Goal: Transaction & Acquisition: Purchase product/service

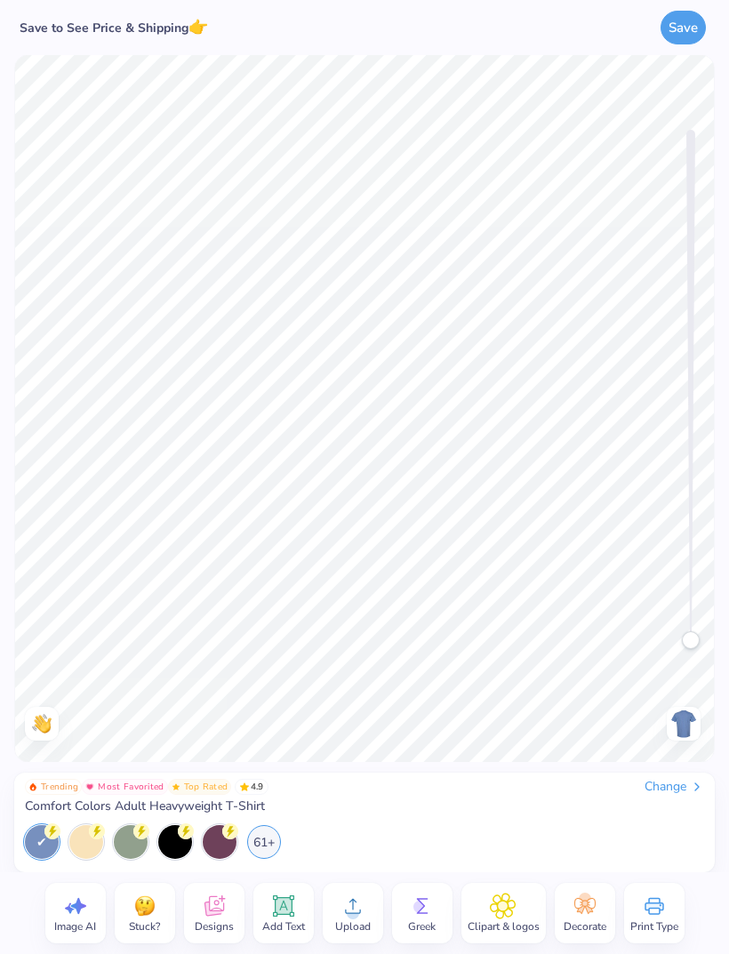
click at [665, 633] on div "Change" at bounding box center [675, 787] width 60 height 16
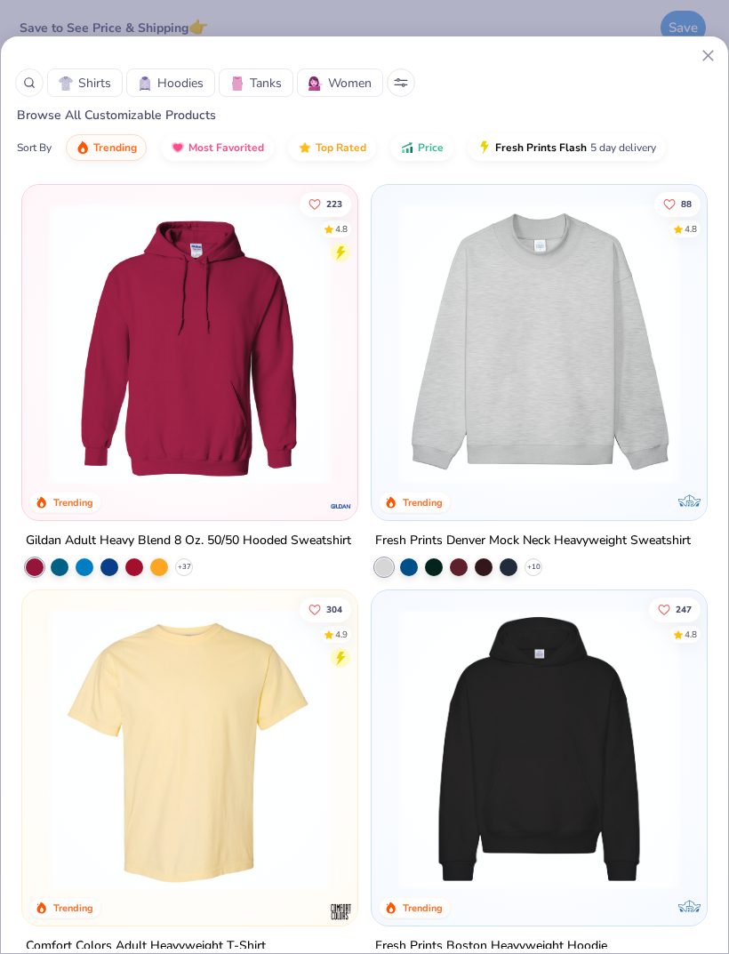
click at [80, 84] on span "Shirts" at bounding box center [94, 83] width 33 height 19
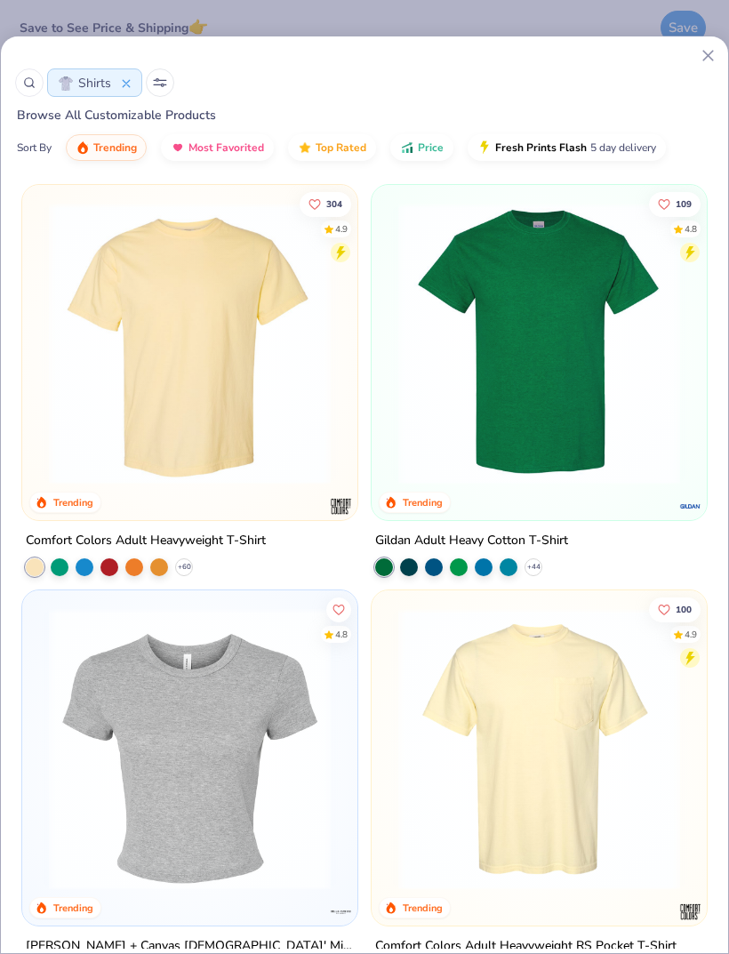
click at [167, 84] on button at bounding box center [160, 82] width 28 height 28
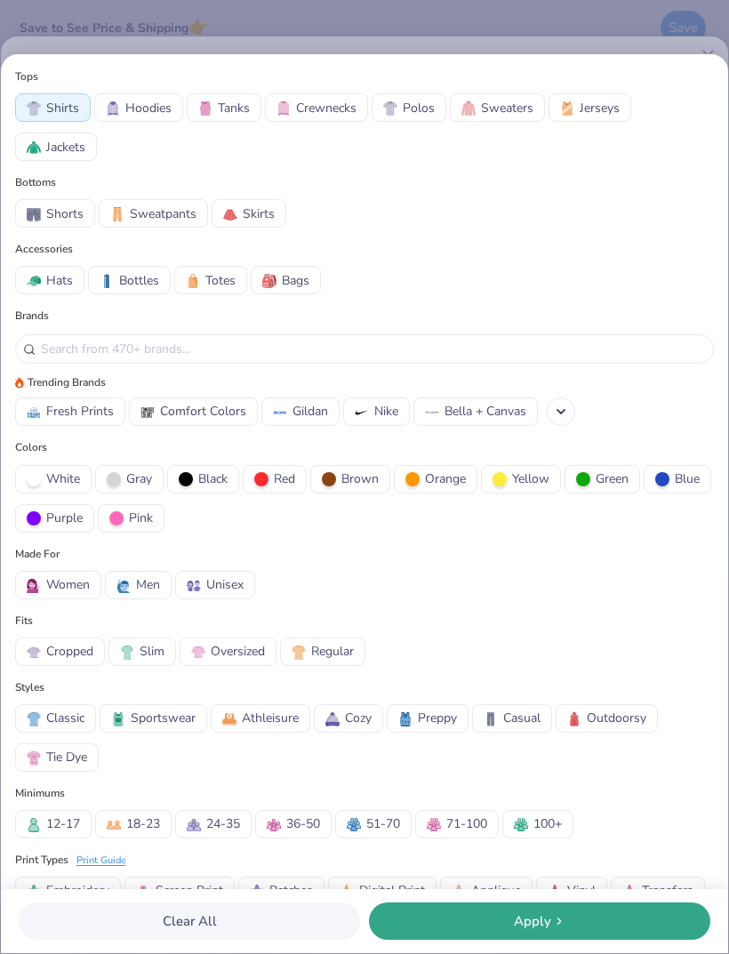
click at [60, 487] on span "White" at bounding box center [63, 478] width 34 height 19
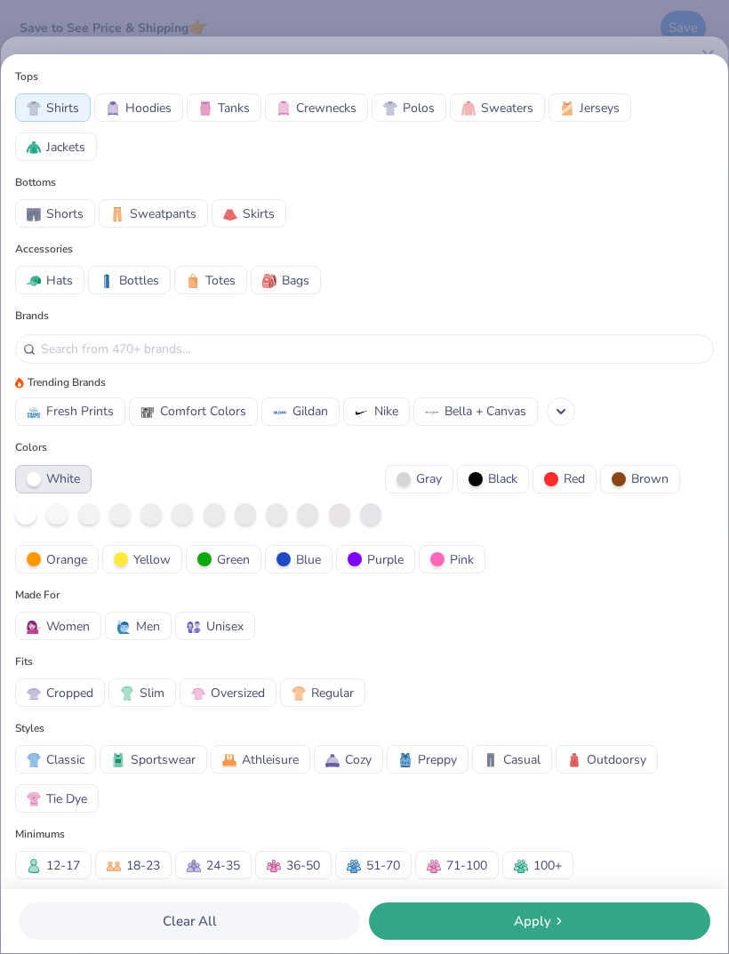
click at [442, 633] on button "Apply" at bounding box center [539, 921] width 341 height 37
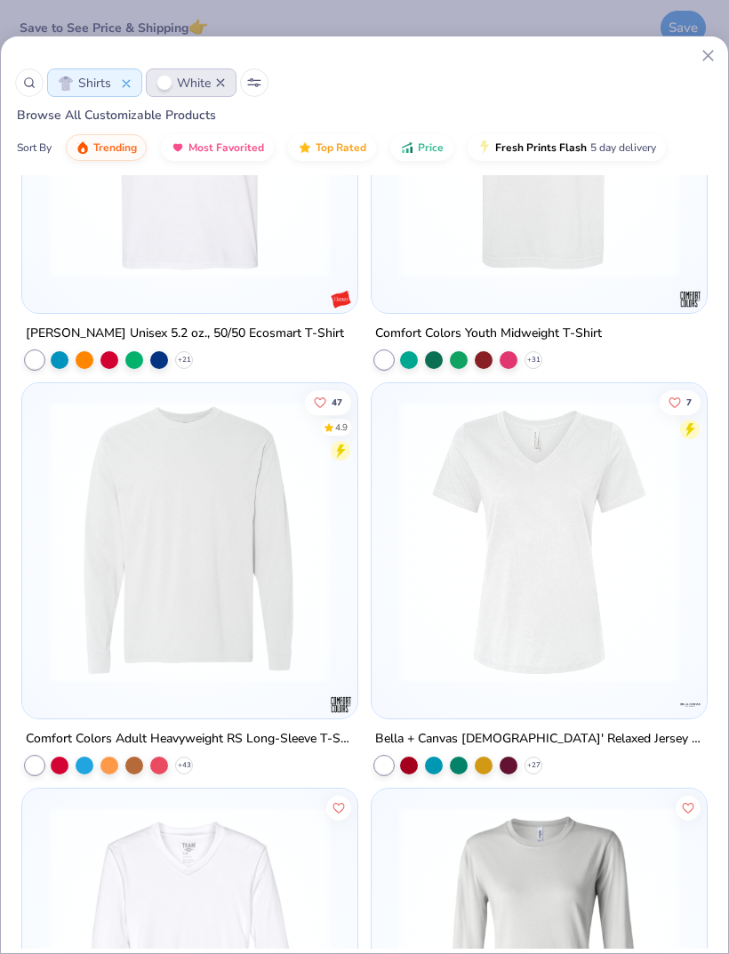
scroll to position [7912, 0]
click at [448, 566] on img at bounding box center [539, 541] width 300 height 282
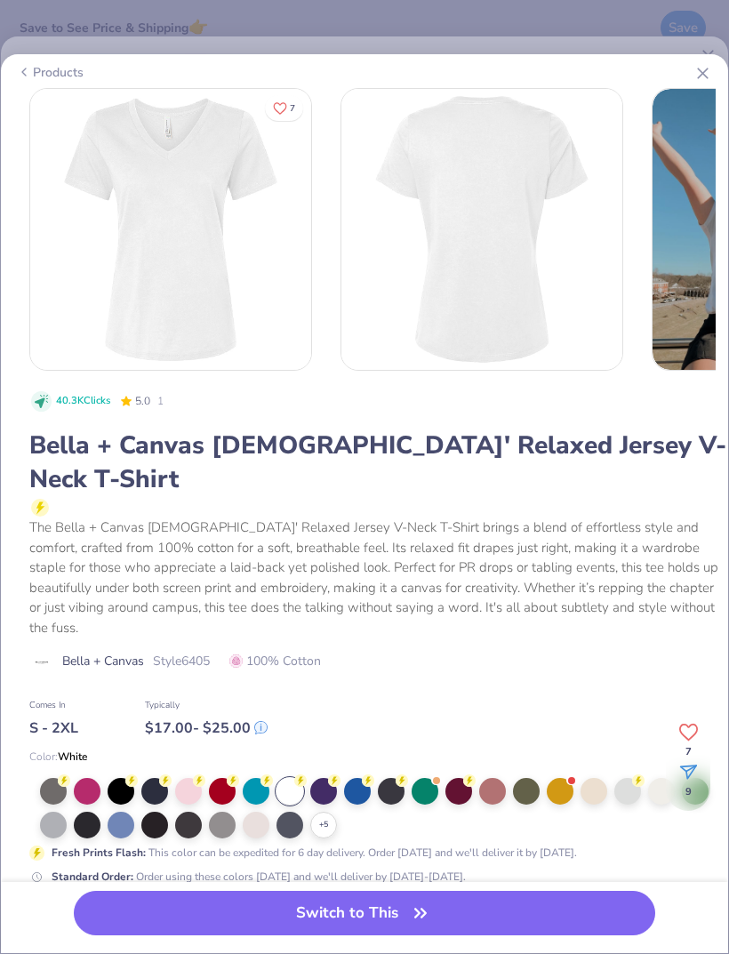
click at [301, 633] on button "Switch to This" at bounding box center [365, 913] width 582 height 44
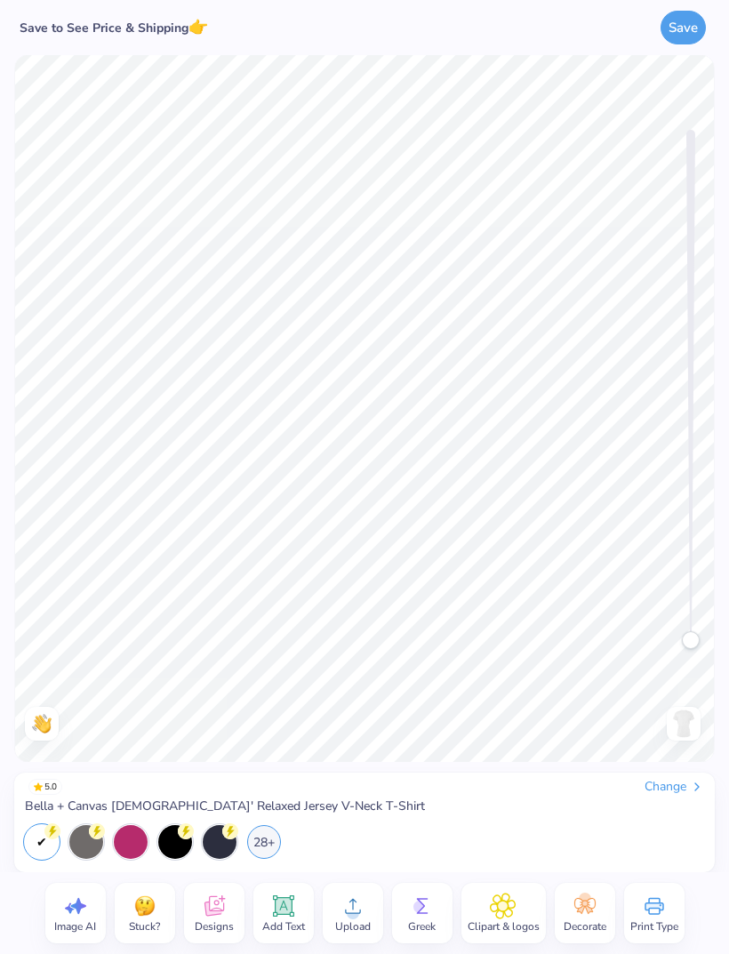
click at [346, 633] on icon at bounding box center [353, 906] width 27 height 27
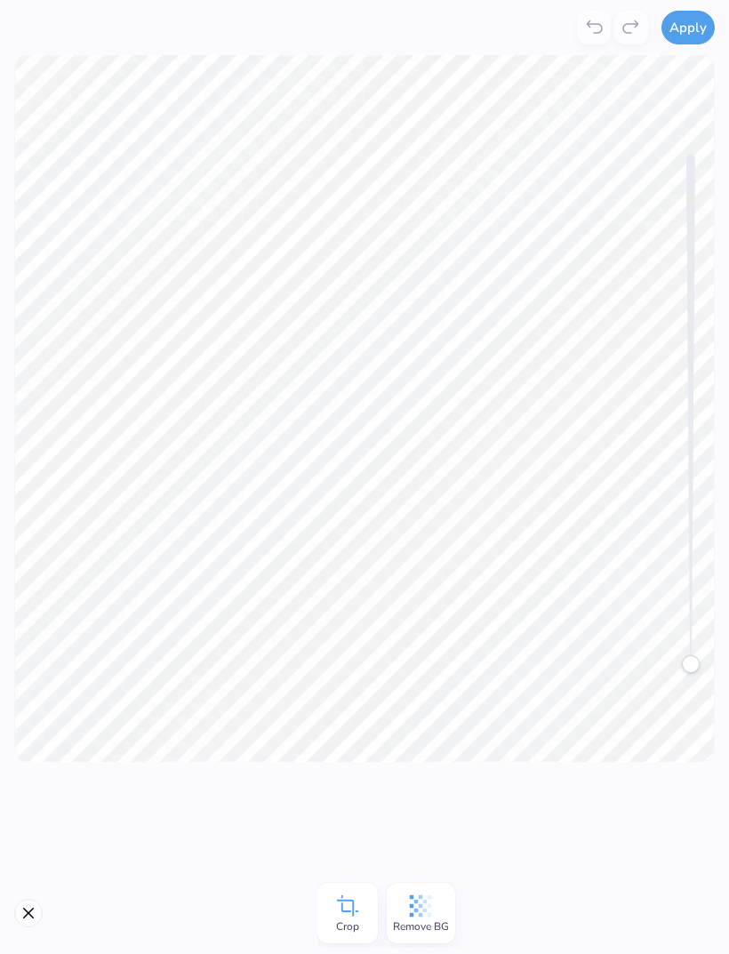
click at [674, 36] on button "Apply" at bounding box center [688, 28] width 53 height 34
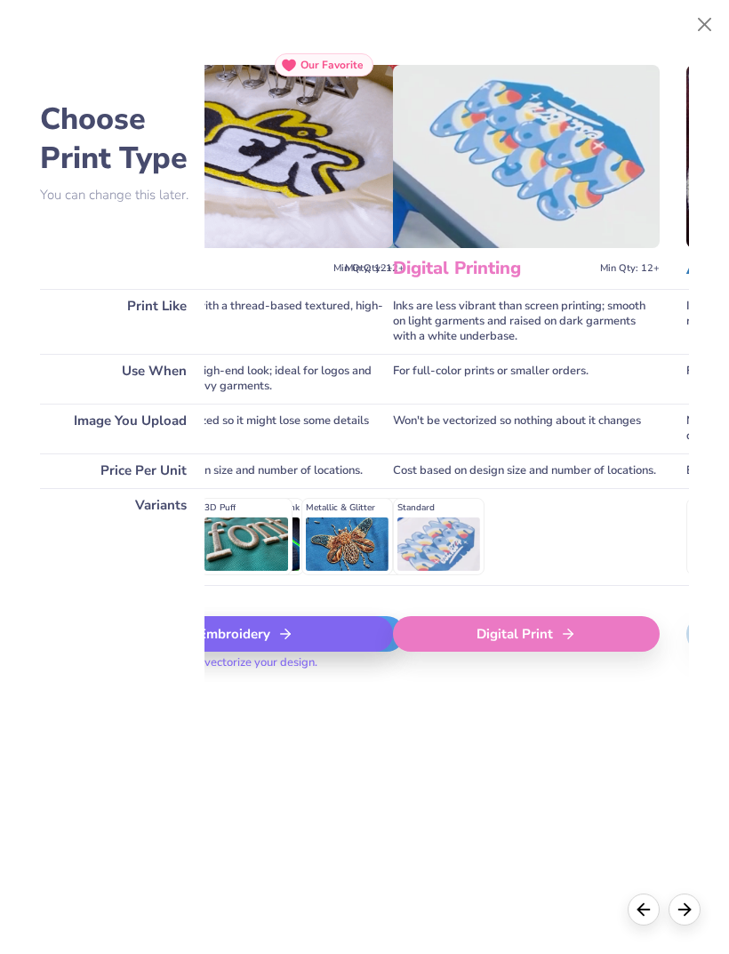
scroll to position [0, 526]
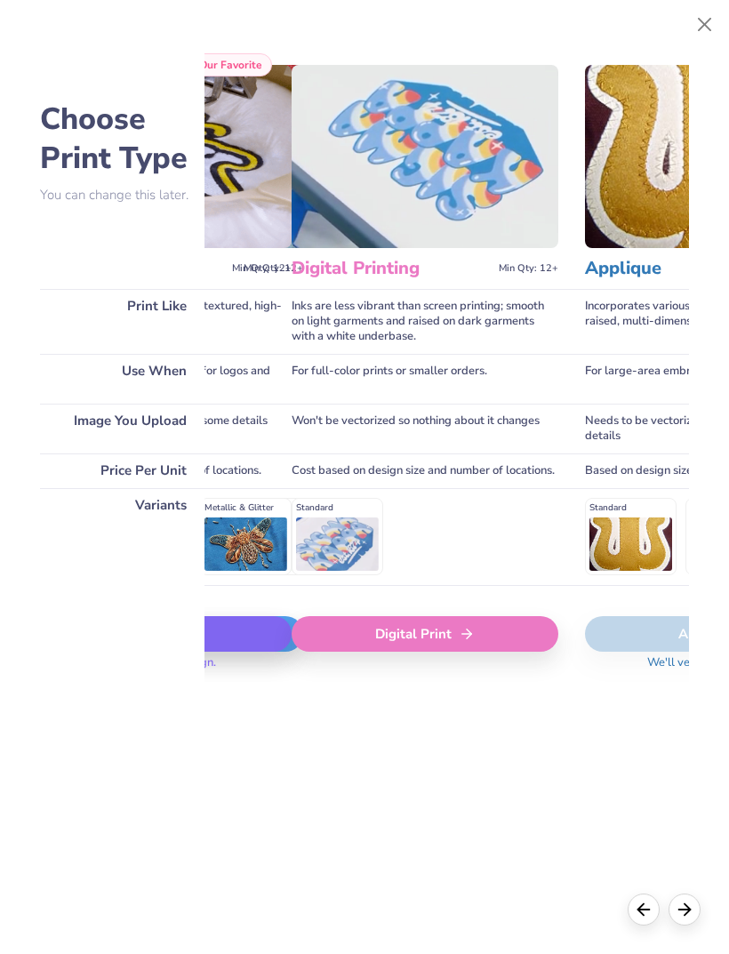
click at [445, 633] on div "Digital Print" at bounding box center [425, 634] width 267 height 36
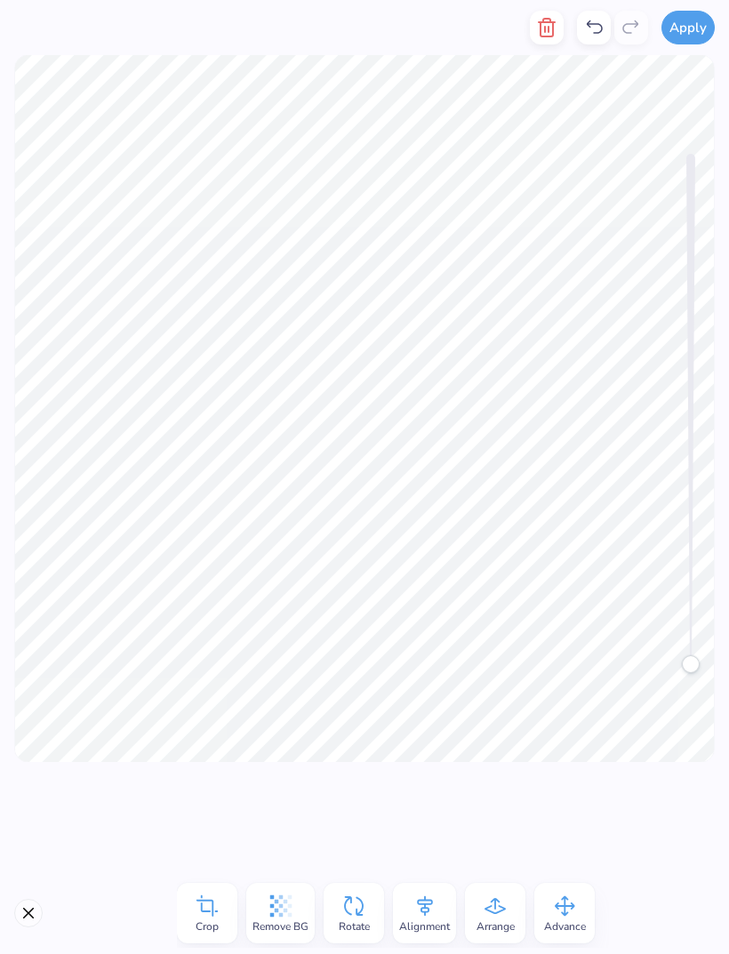
click at [544, 33] on icon "button" at bounding box center [546, 27] width 21 height 21
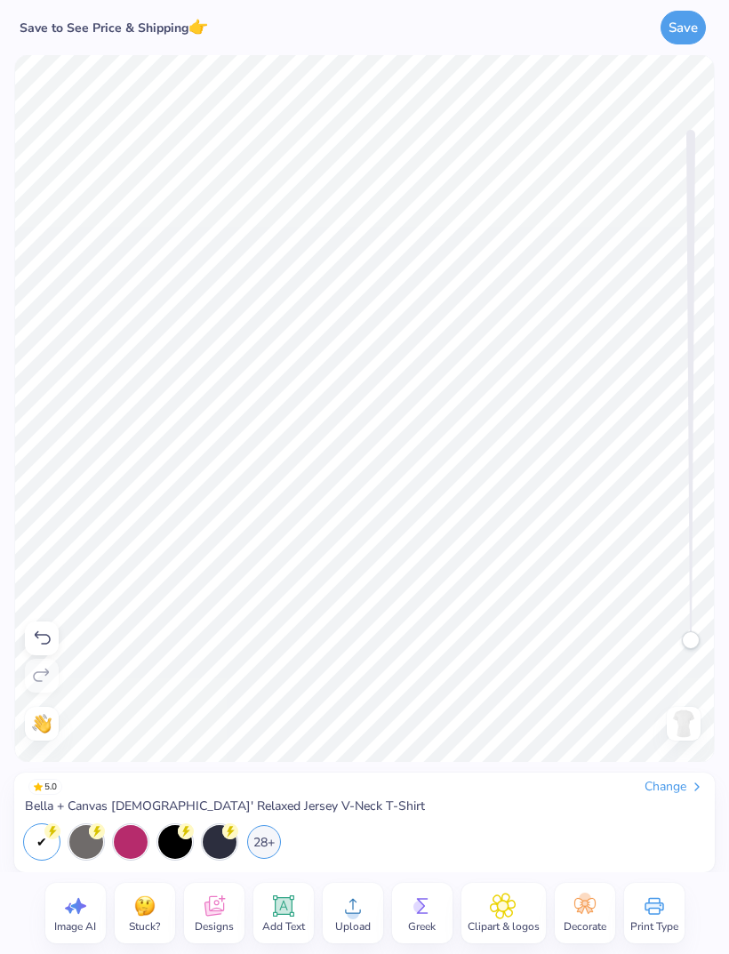
click at [344, 633] on icon at bounding box center [353, 906] width 27 height 27
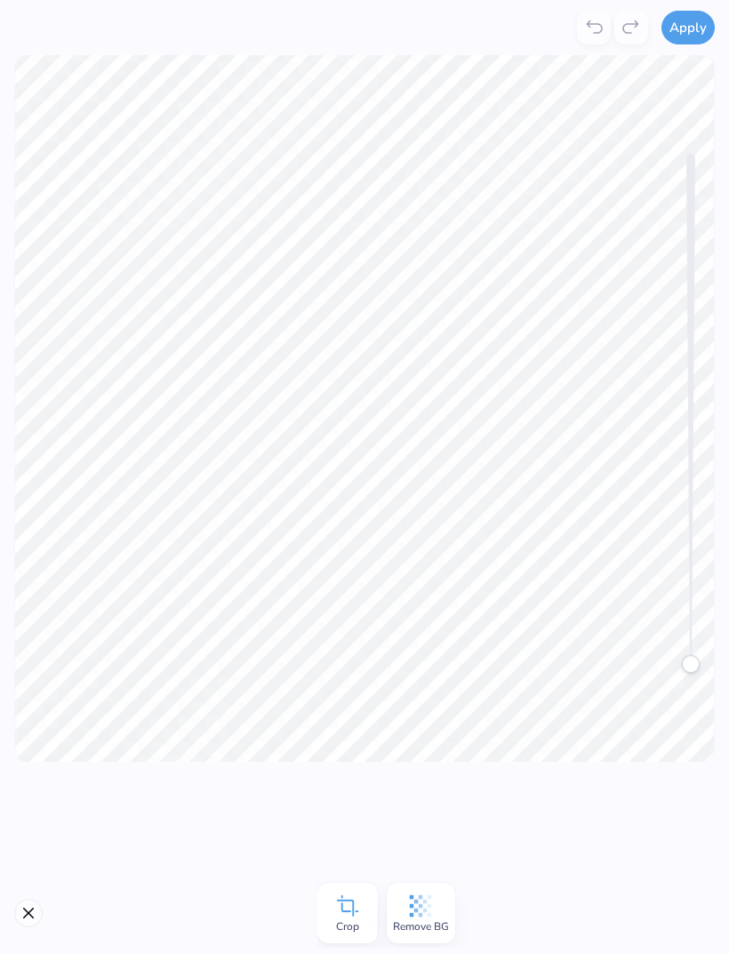
click at [675, 25] on button "Apply" at bounding box center [688, 28] width 53 height 34
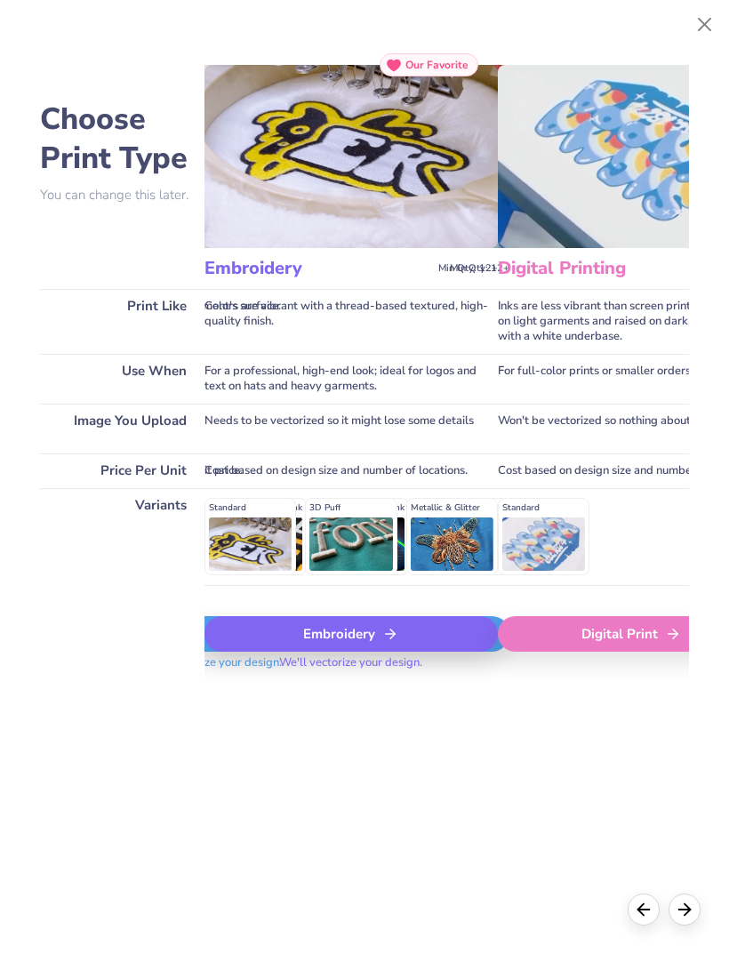
scroll to position [0, 319]
click at [575, 633] on div "Digital Print" at bounding box center [632, 634] width 267 height 36
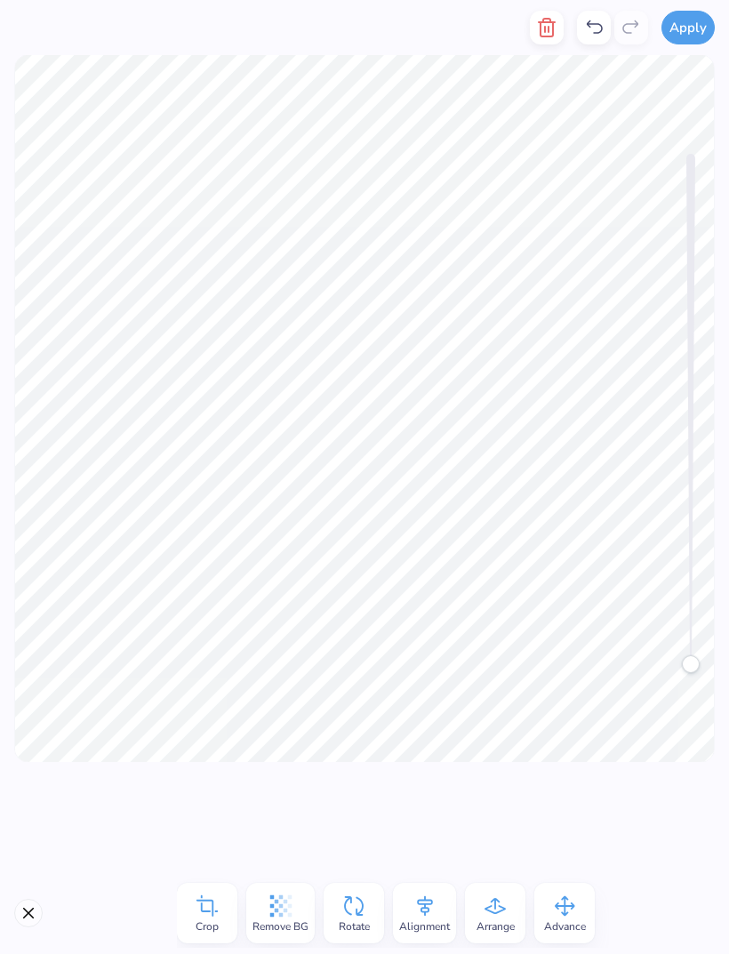
click at [533, 27] on button "button" at bounding box center [547, 28] width 34 height 34
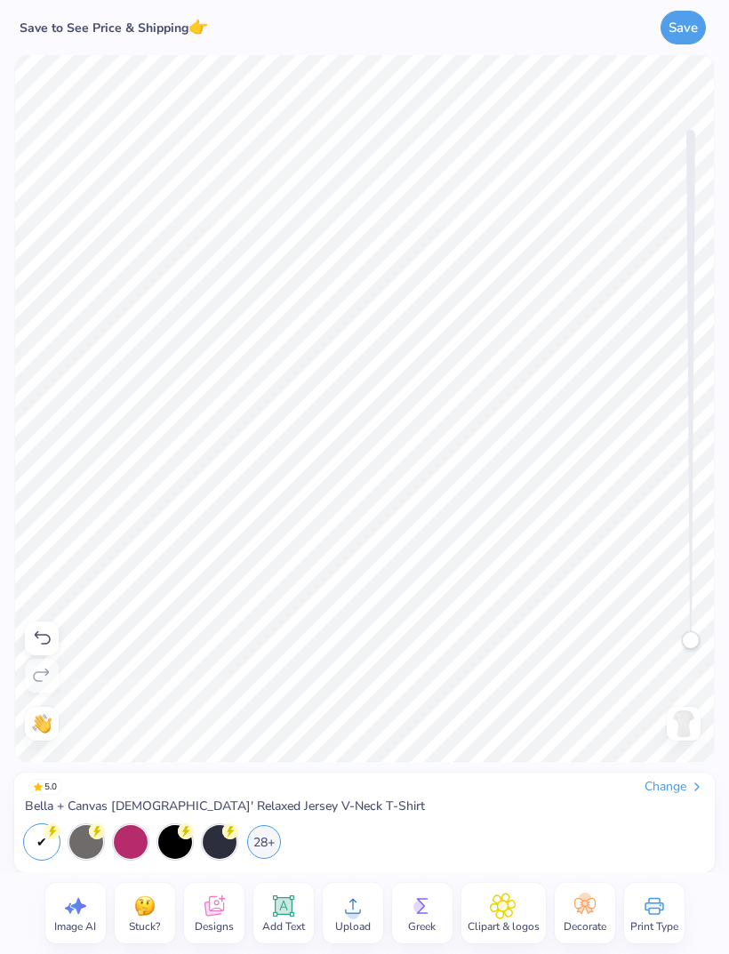
click at [365, 633] on div "Upload" at bounding box center [353, 913] width 60 height 60
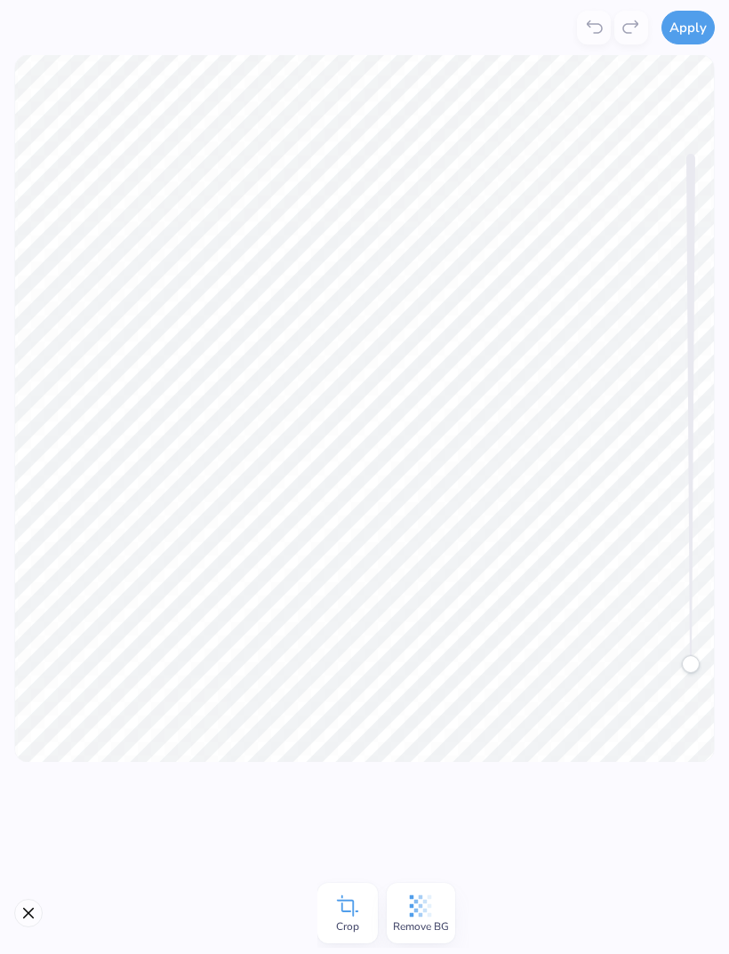
click at [690, 31] on button "Apply" at bounding box center [688, 28] width 53 height 34
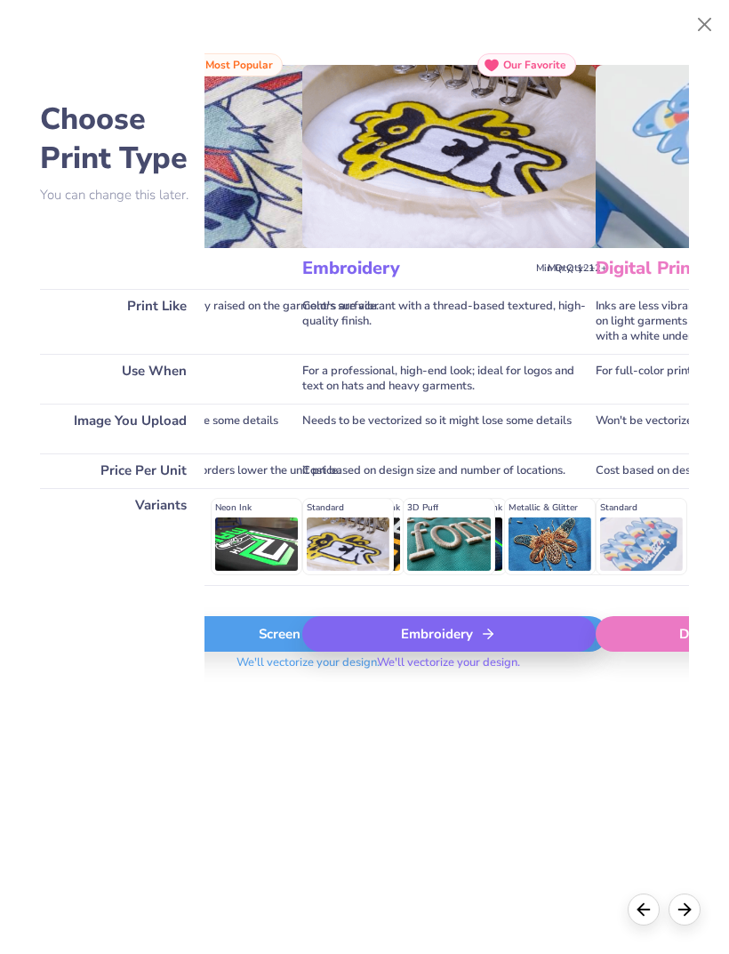
scroll to position [0, 225]
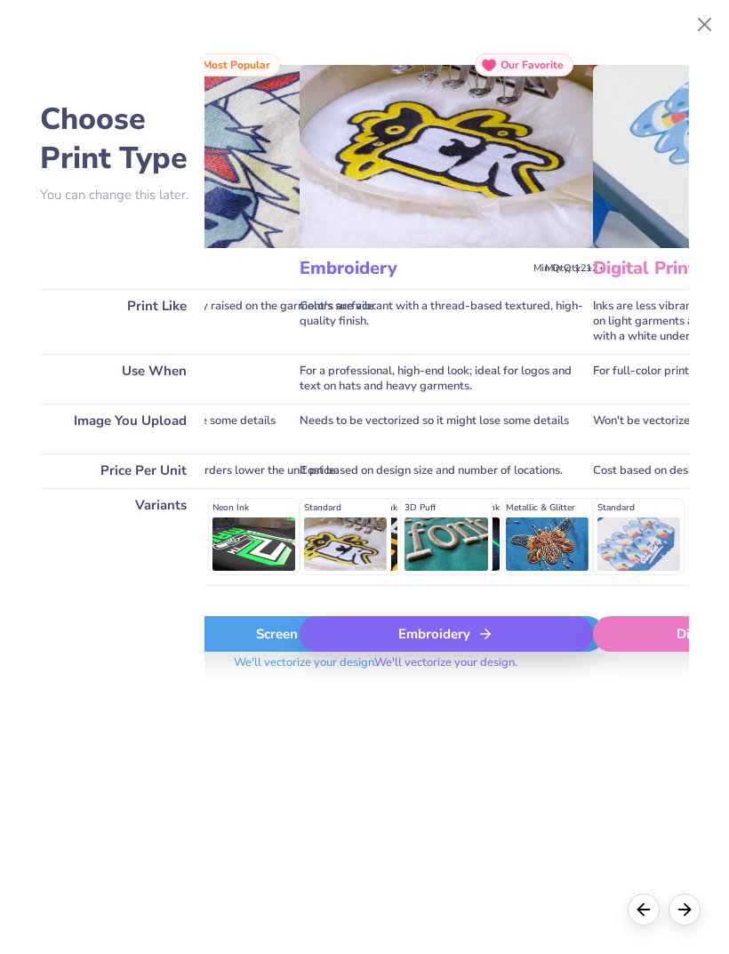
click at [634, 633] on div "Digital Print" at bounding box center [726, 634] width 267 height 36
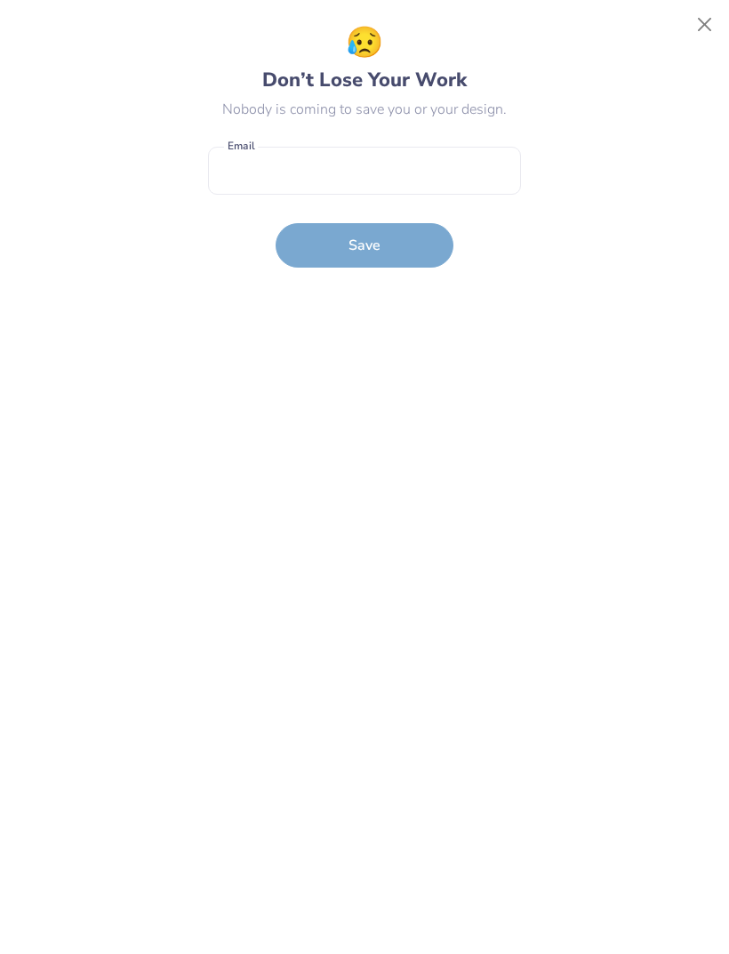
click at [689, 22] on button "Close" at bounding box center [705, 25] width 34 height 34
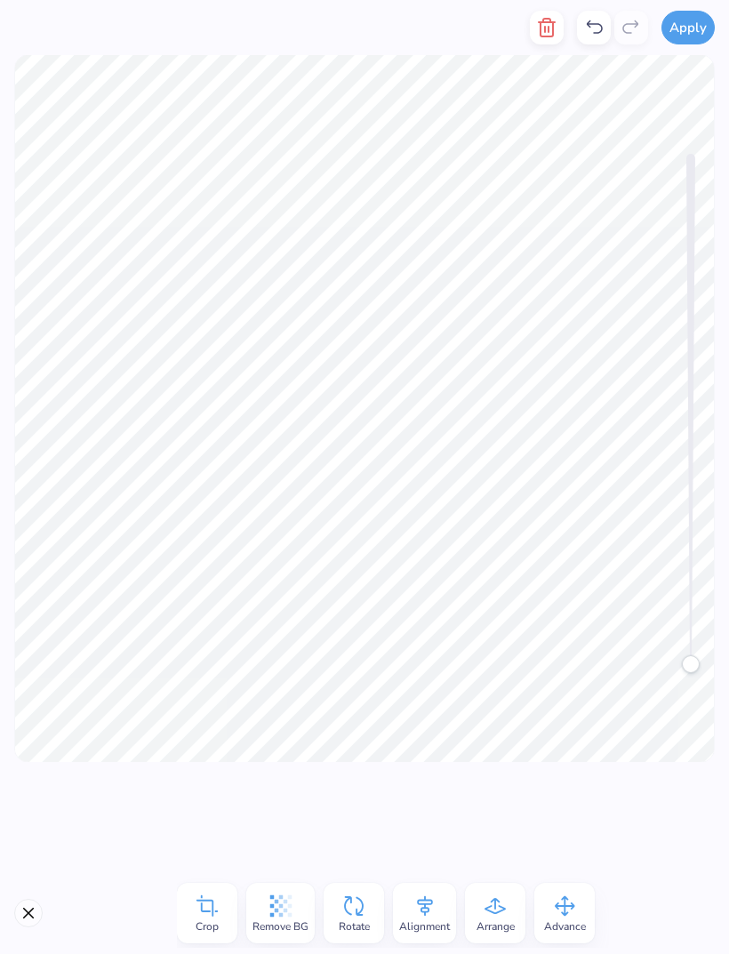
click at [538, 33] on icon "button" at bounding box center [546, 27] width 21 height 21
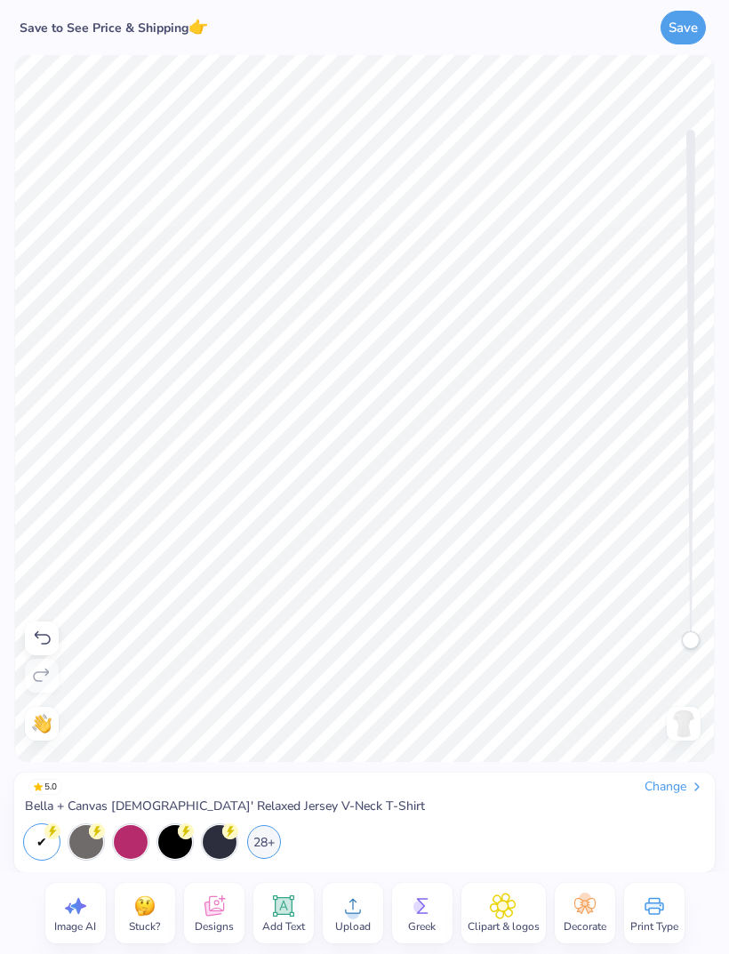
click at [357, 633] on icon at bounding box center [353, 906] width 27 height 27
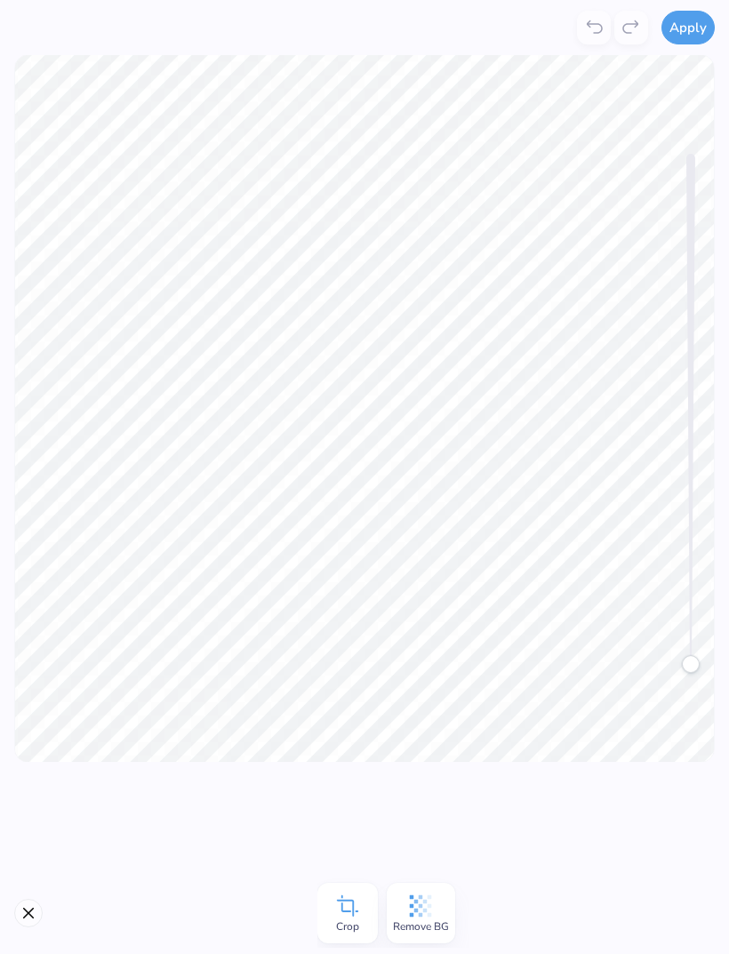
click at [689, 41] on button "Apply" at bounding box center [688, 28] width 53 height 34
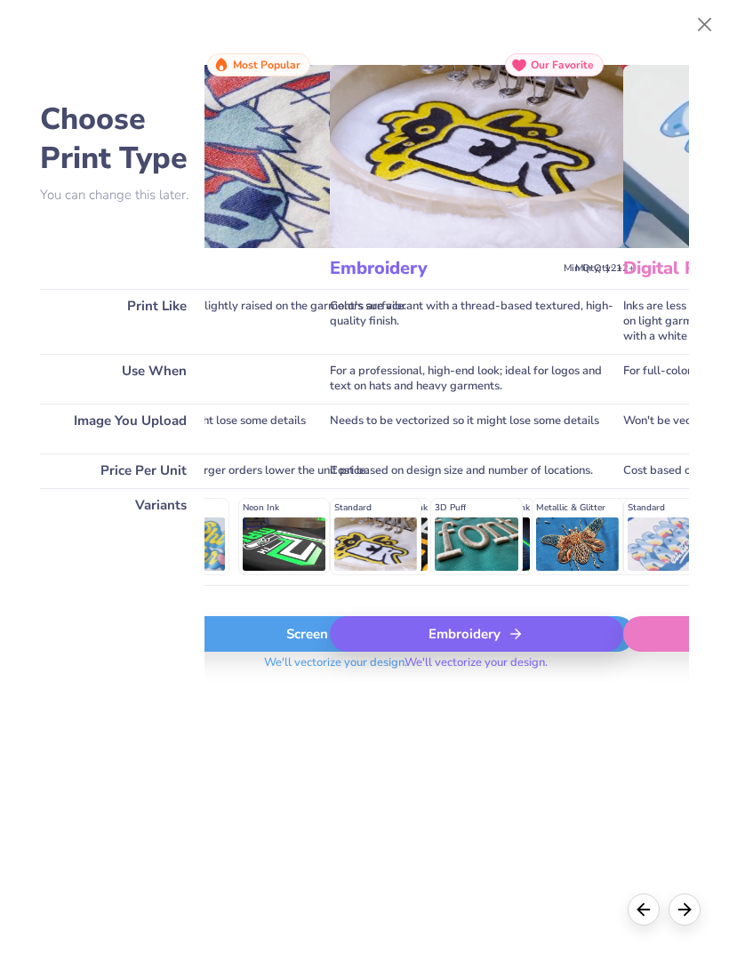
scroll to position [0, 202]
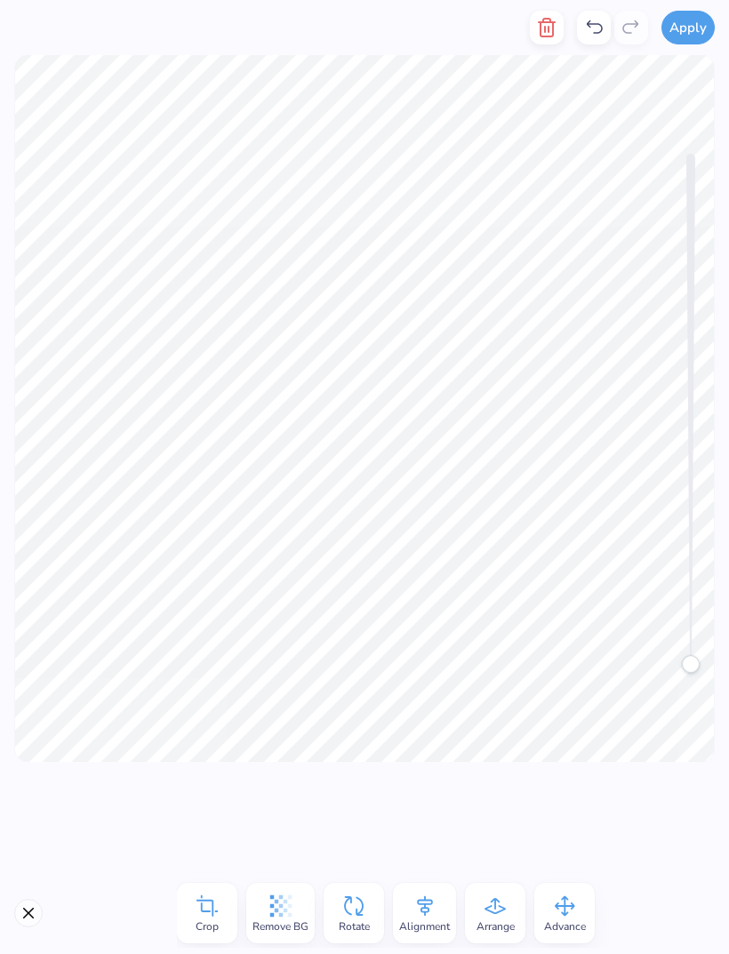
click at [550, 26] on icon "button" at bounding box center [546, 27] width 21 height 21
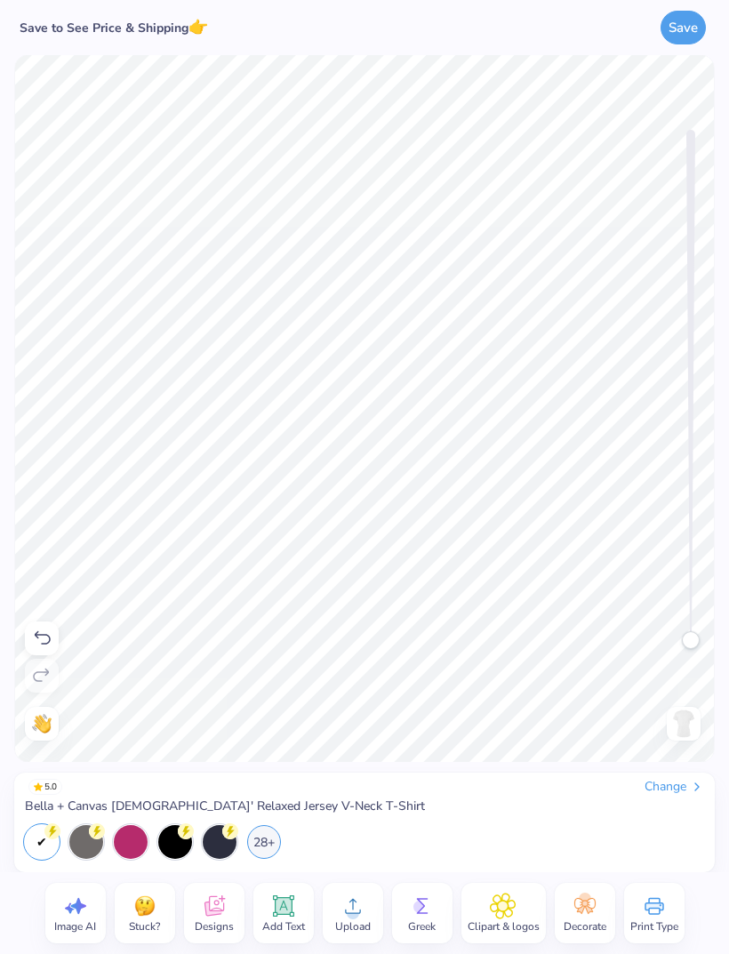
click at [673, 633] on div "Change" at bounding box center [675, 787] width 60 height 16
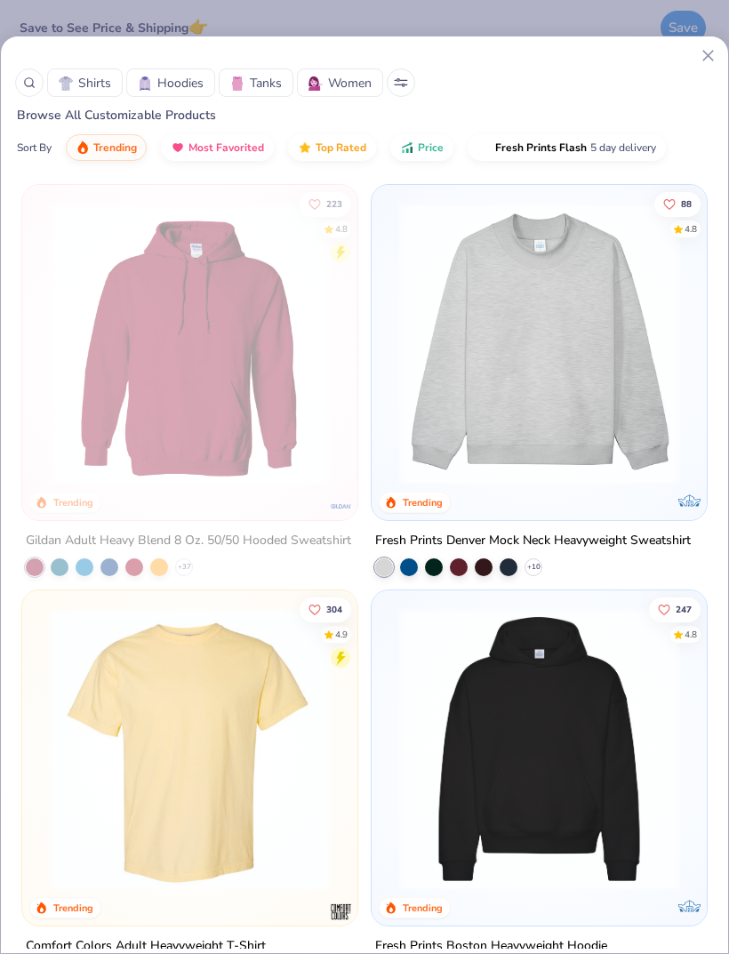
click at [703, 55] on icon at bounding box center [708, 55] width 19 height 19
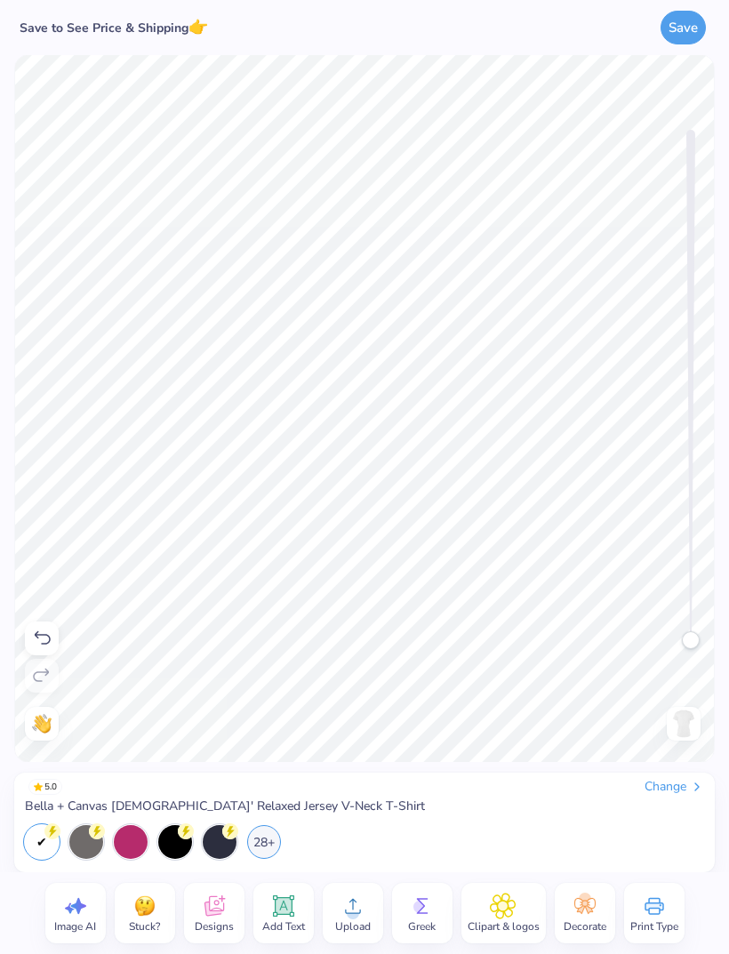
click at [678, 633] on img at bounding box center [684, 724] width 28 height 28
click at [690, 633] on img at bounding box center [684, 724] width 28 height 28
click at [349, 633] on icon at bounding box center [353, 906] width 27 height 27
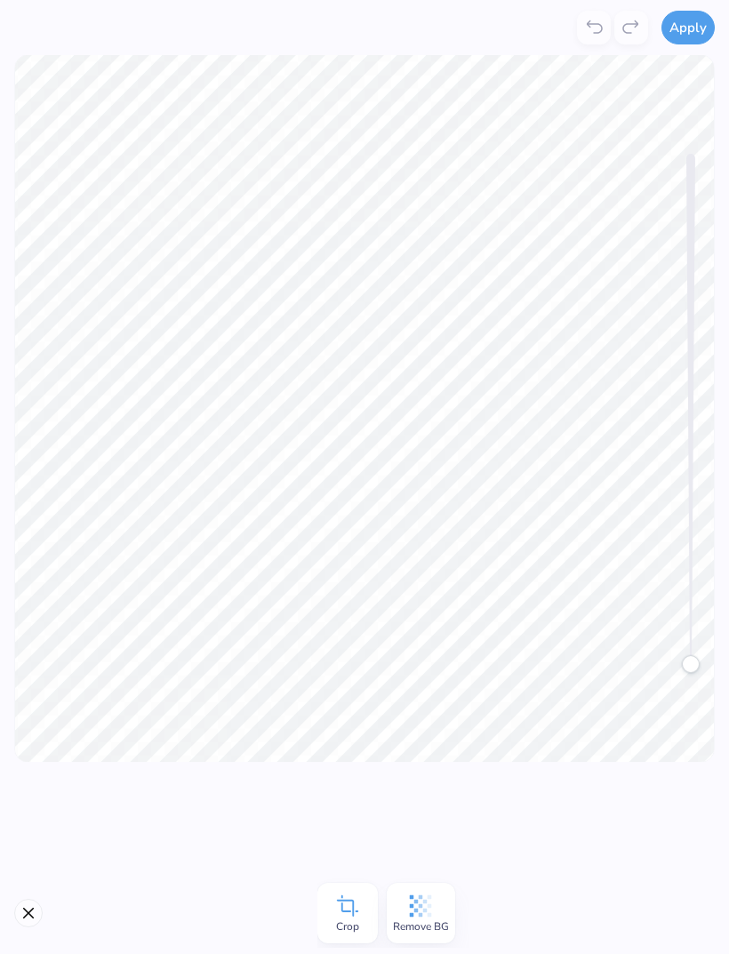
click at [684, 32] on button "Apply" at bounding box center [688, 28] width 53 height 34
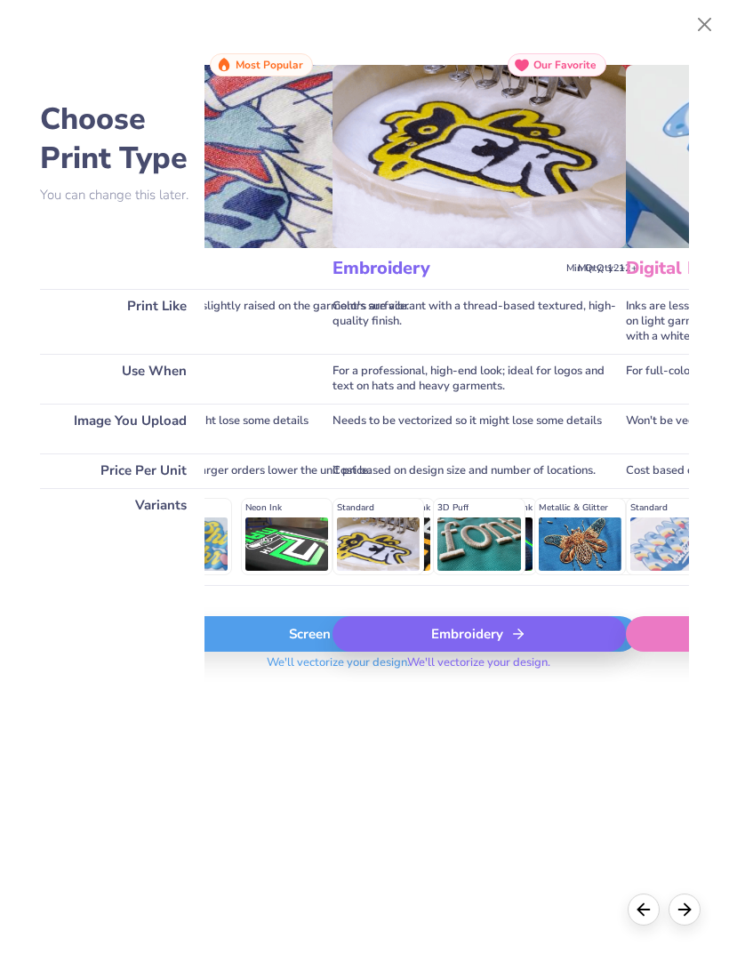
scroll to position [0, 203]
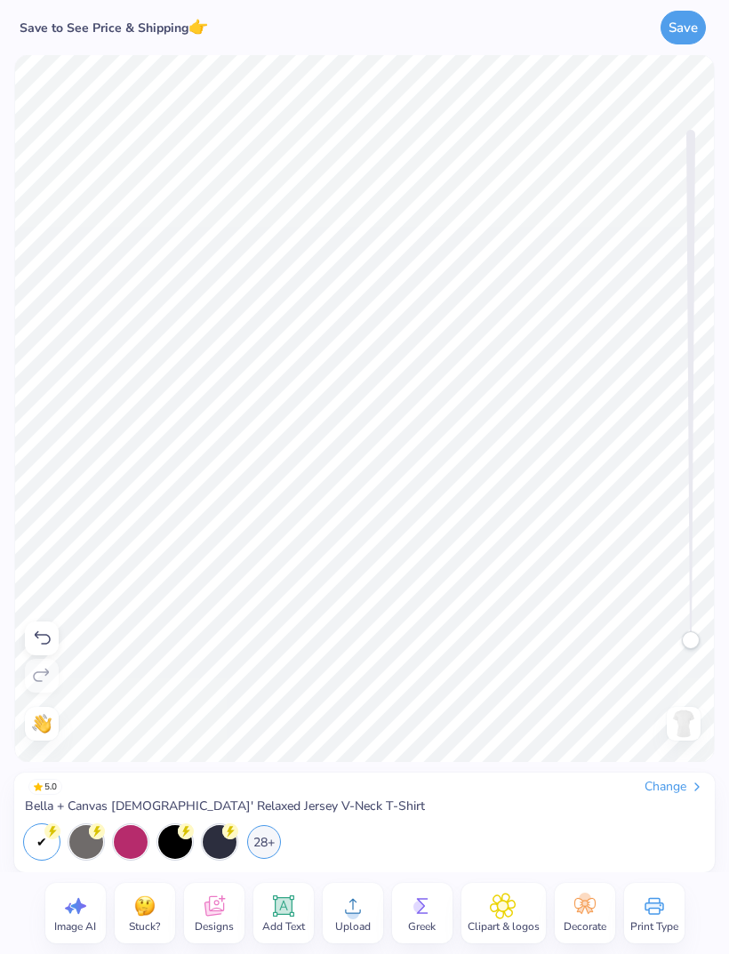
click at [352, 633] on icon at bounding box center [353, 906] width 16 height 15
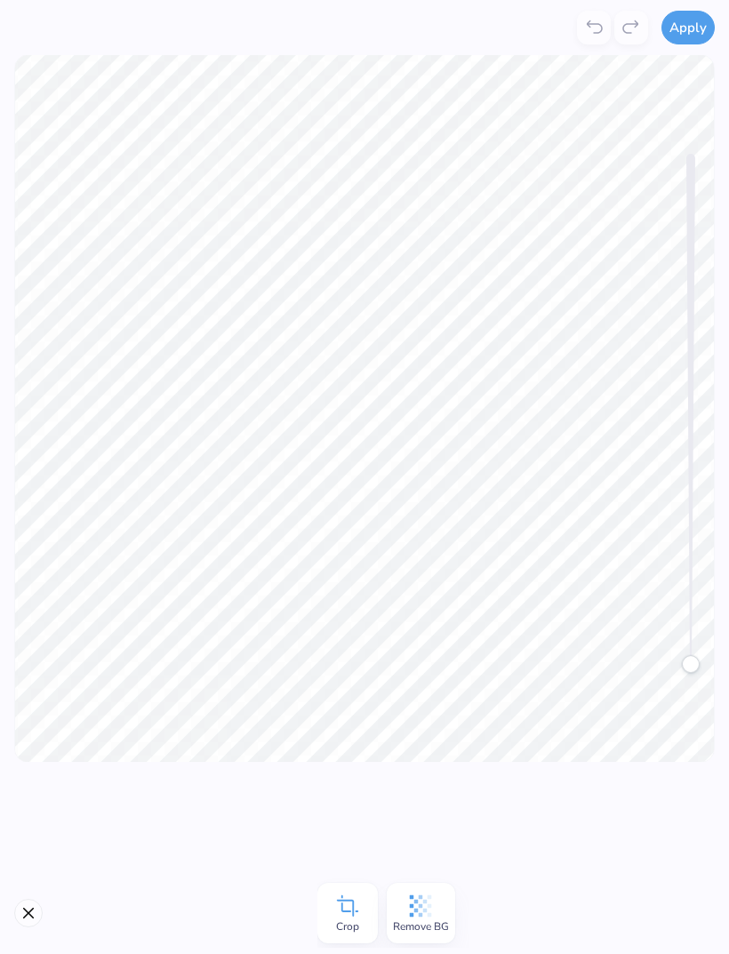
click at [686, 27] on button "Apply" at bounding box center [688, 28] width 53 height 34
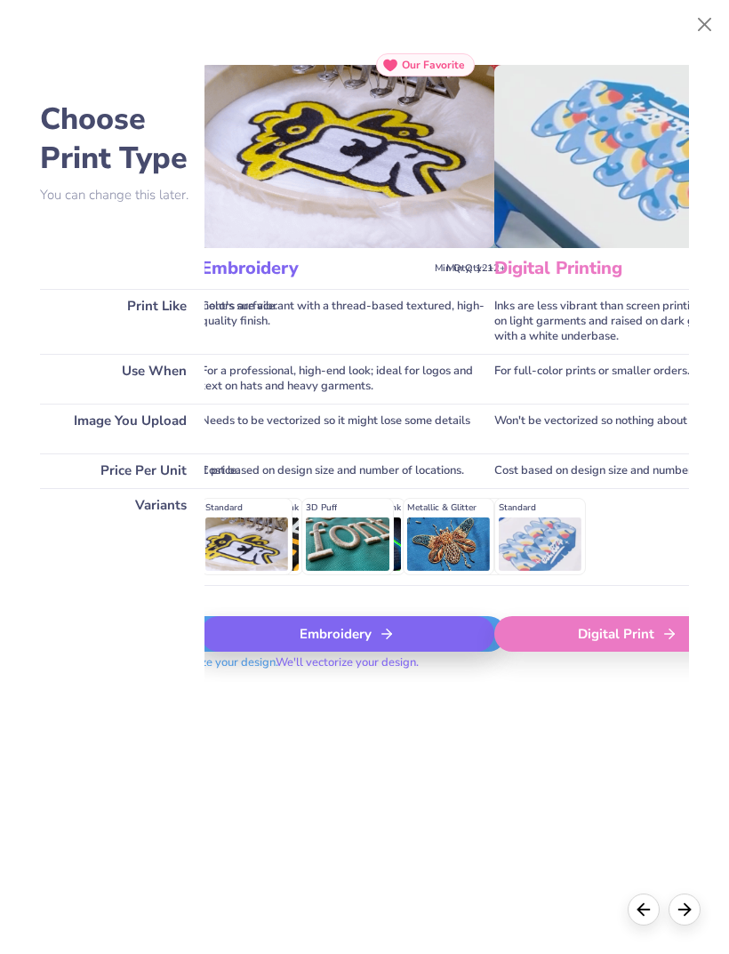
scroll to position [0, 325]
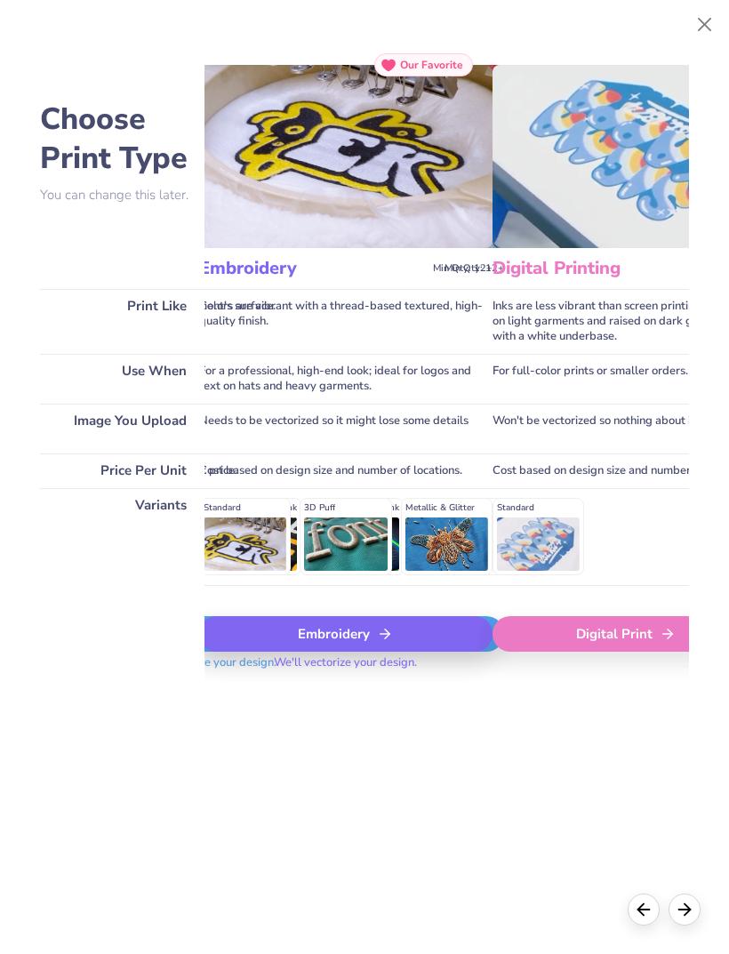
click at [602, 633] on div "Digital Print" at bounding box center [626, 634] width 267 height 36
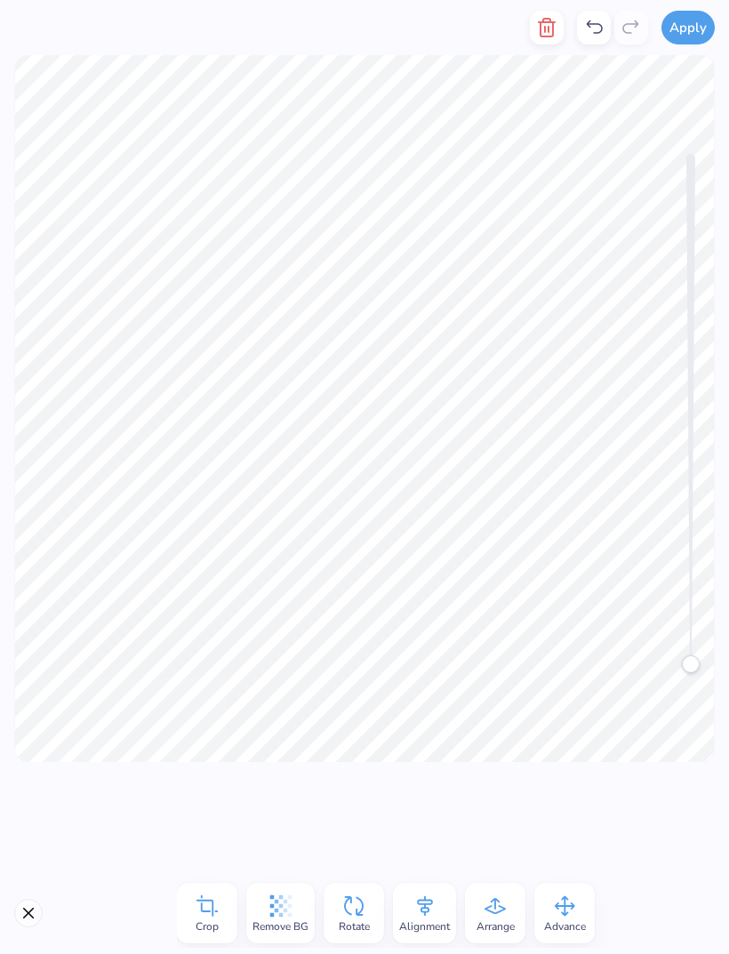
click at [546, 36] on icon "button" at bounding box center [547, 28] width 12 height 18
click at [536, 28] on button "button" at bounding box center [547, 28] width 34 height 34
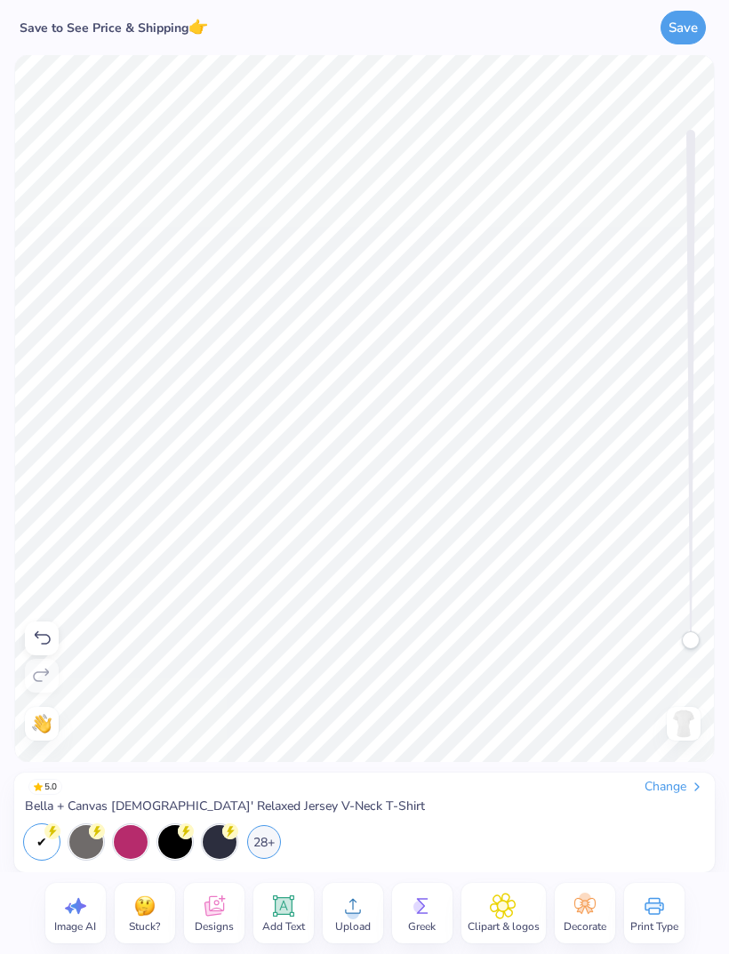
click at [357, 633] on circle at bounding box center [353, 913] width 12 height 12
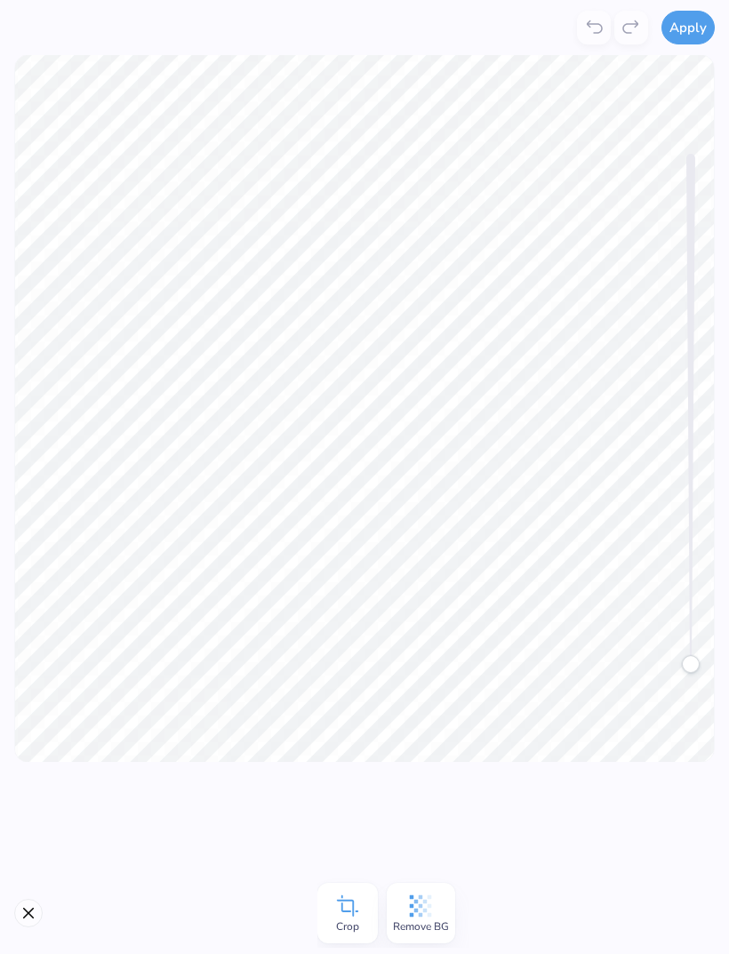
click at [686, 25] on button "Apply" at bounding box center [688, 28] width 53 height 34
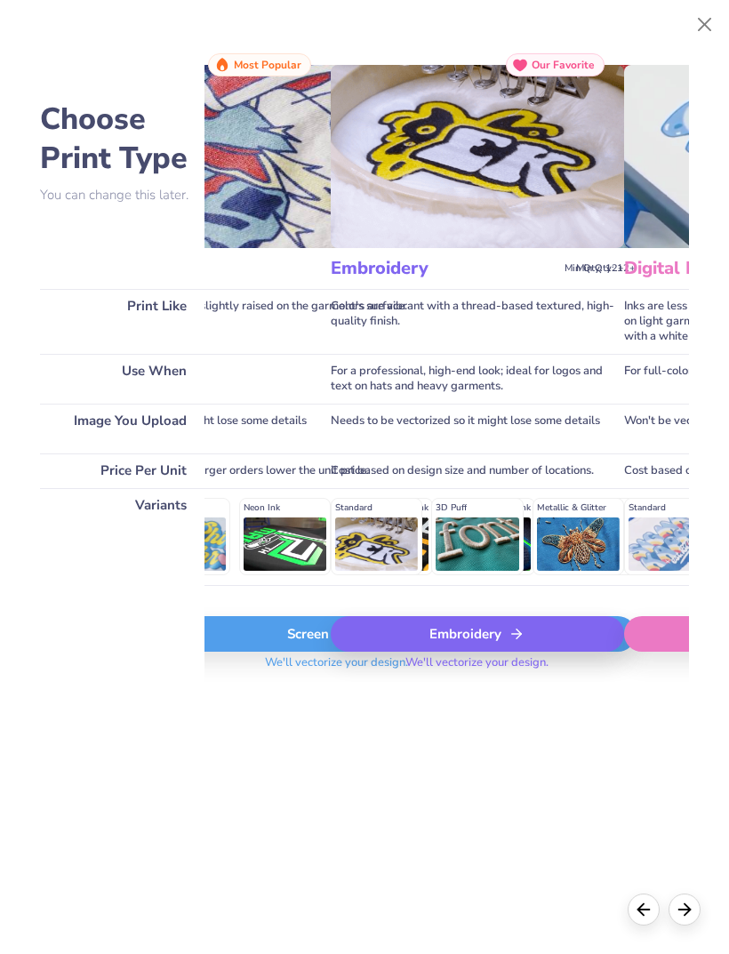
scroll to position [0, 199]
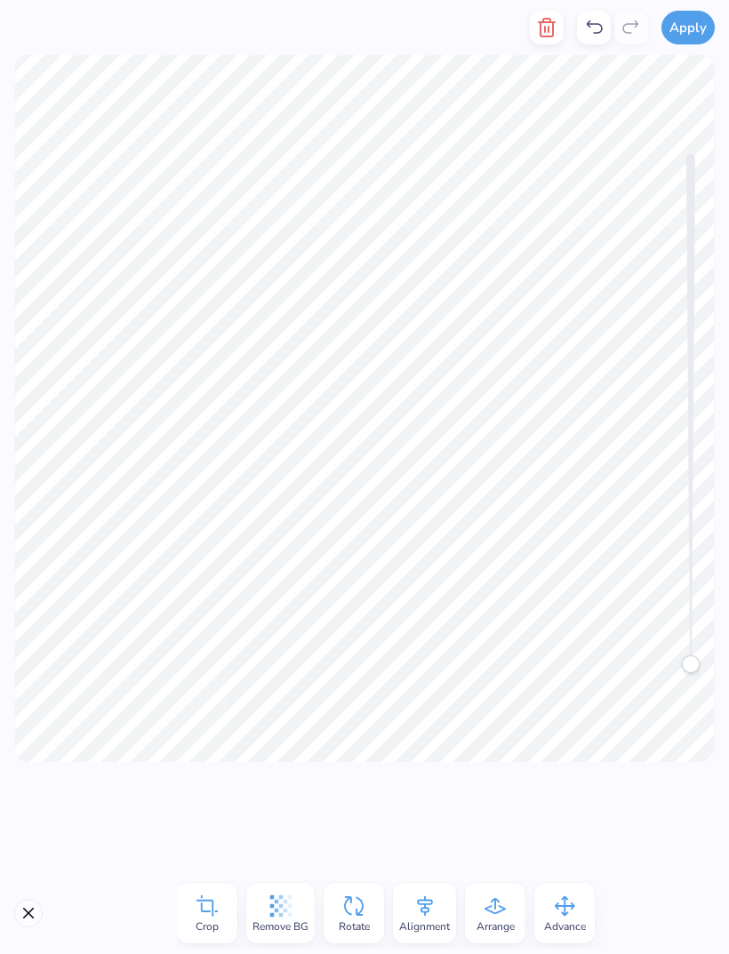
click at [547, 20] on icon "button" at bounding box center [546, 27] width 21 height 21
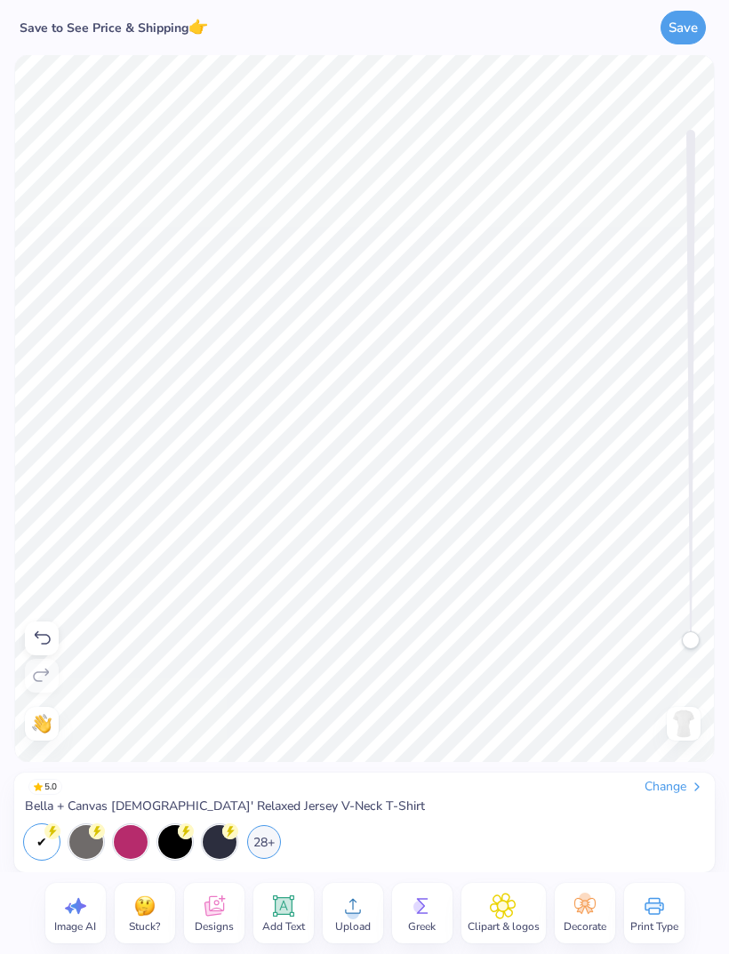
click at [360, 633] on icon at bounding box center [353, 906] width 27 height 27
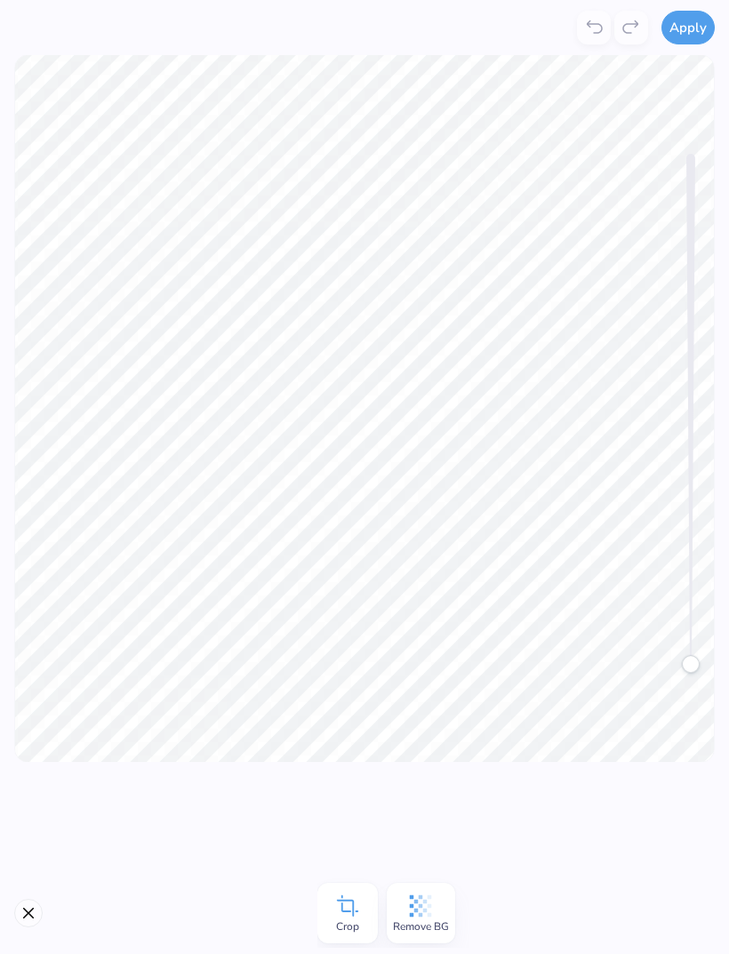
click at [686, 20] on button "Apply" at bounding box center [688, 28] width 53 height 34
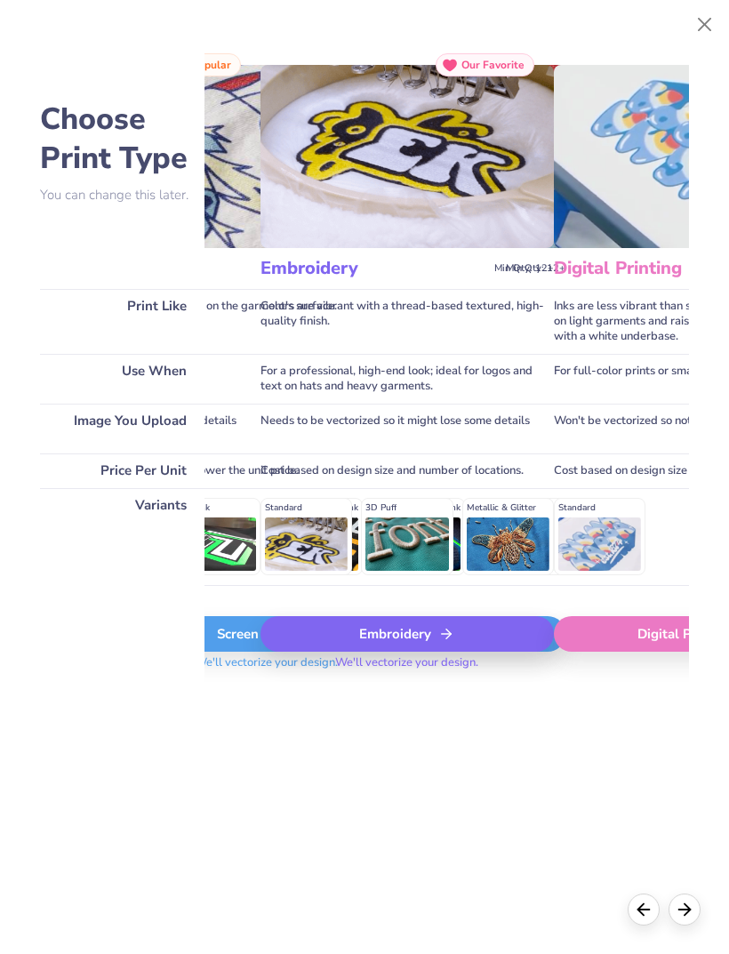
scroll to position [0, 289]
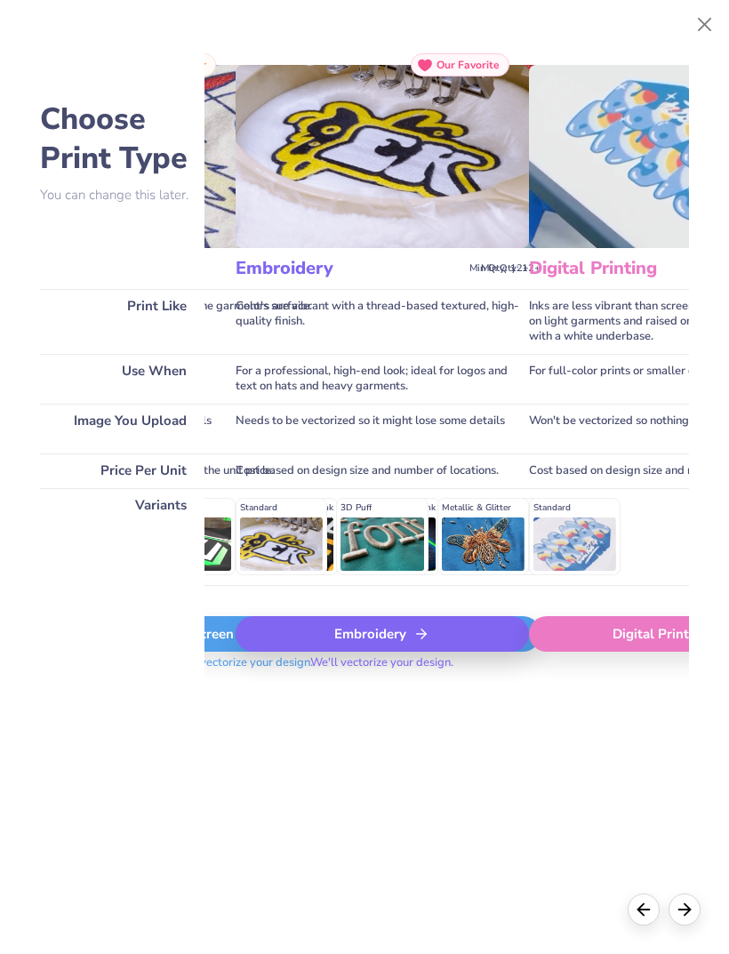
click at [590, 633] on div "Digital Print" at bounding box center [662, 634] width 267 height 36
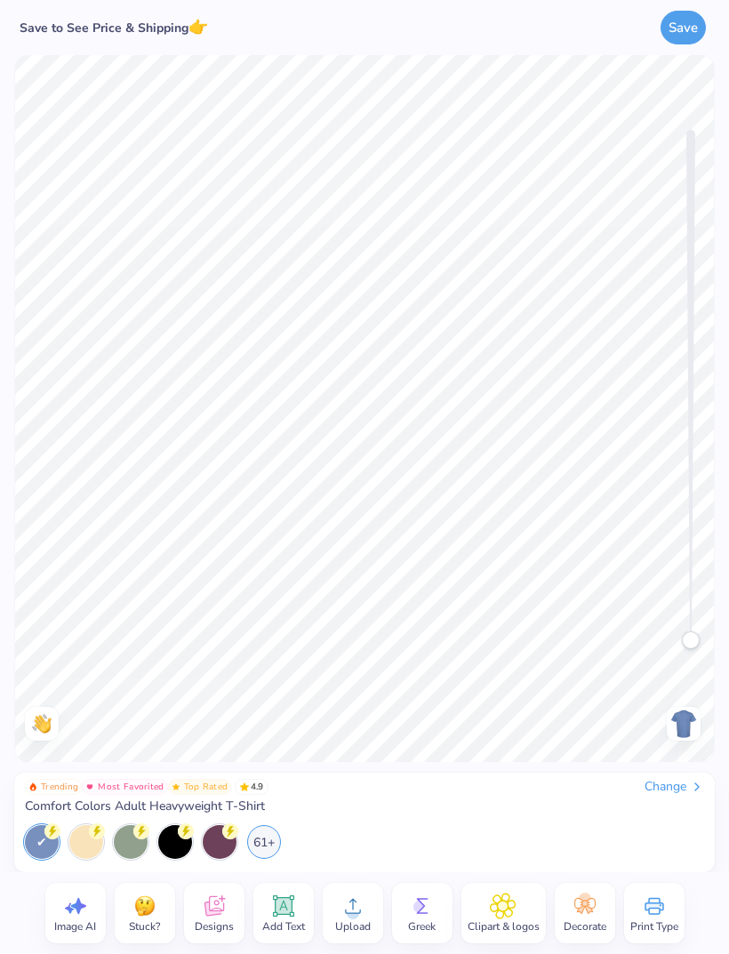
click at [684, 730] on img at bounding box center [684, 724] width 28 height 28
click at [700, 721] on div at bounding box center [684, 724] width 34 height 34
click at [674, 792] on div "Change" at bounding box center [675, 787] width 60 height 16
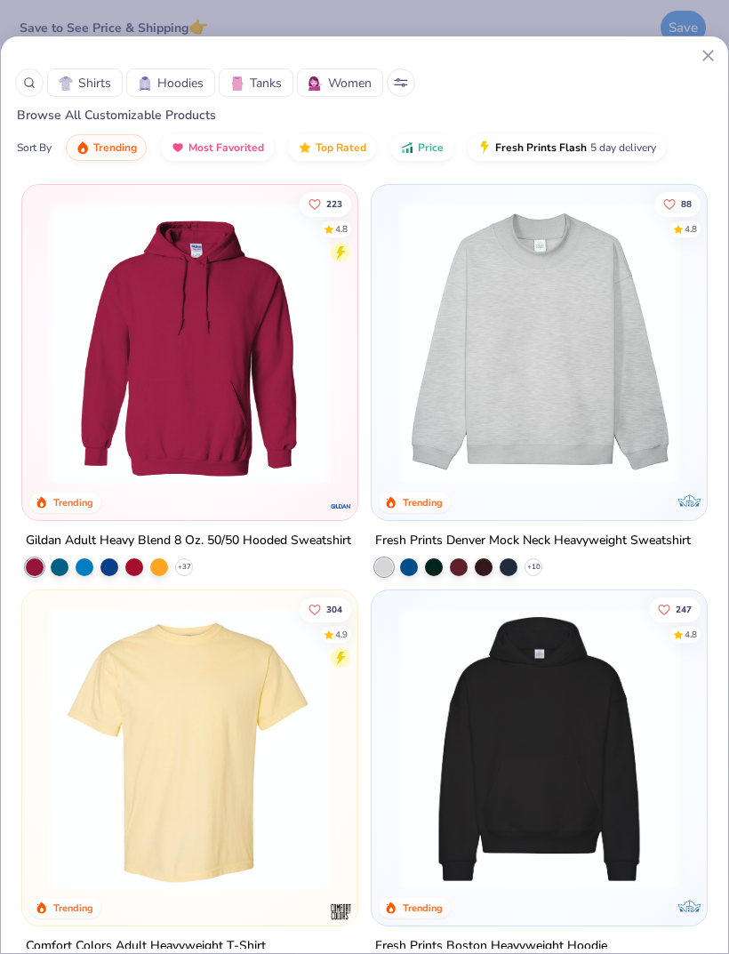
click at [90, 87] on span "Shirts" at bounding box center [94, 83] width 33 height 19
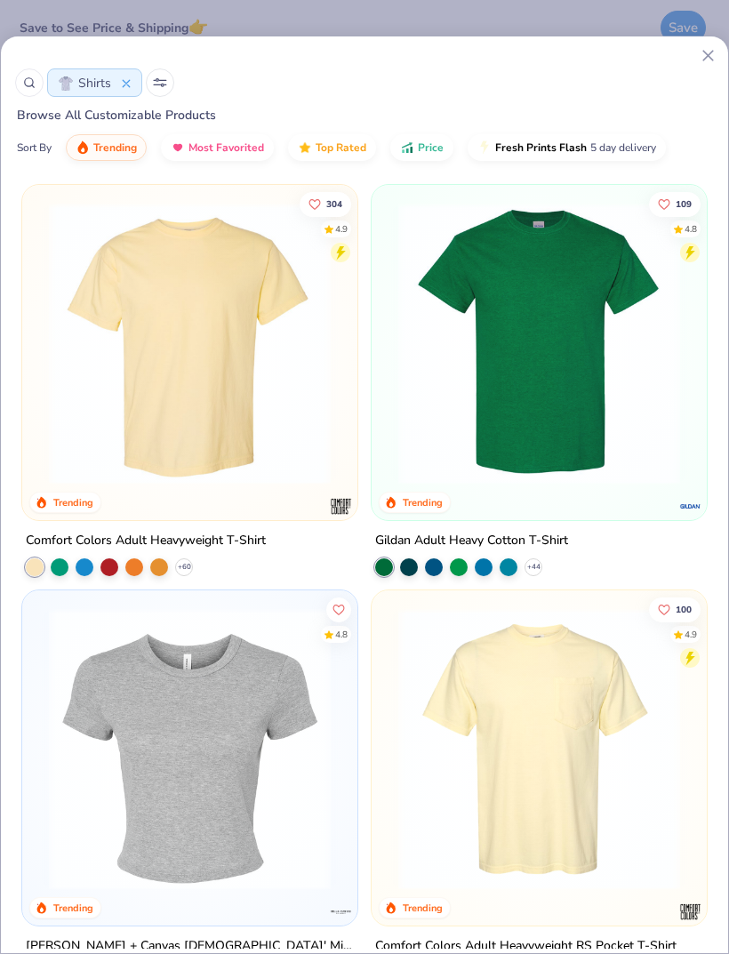
click at [178, 105] on div "Shirts Browse All Customizable Products Sort By Trending Most Favorited Top Rat…" at bounding box center [364, 112] width 727 height 125
click at [155, 80] on icon at bounding box center [160, 80] width 12 height 0
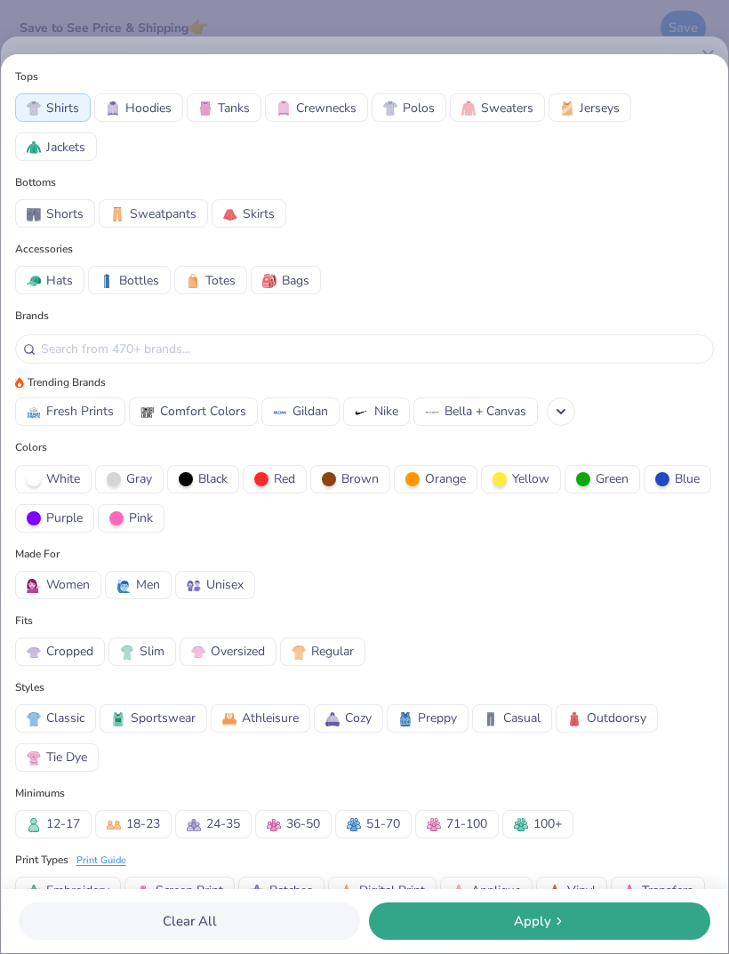
click at [60, 484] on span "White" at bounding box center [63, 478] width 34 height 19
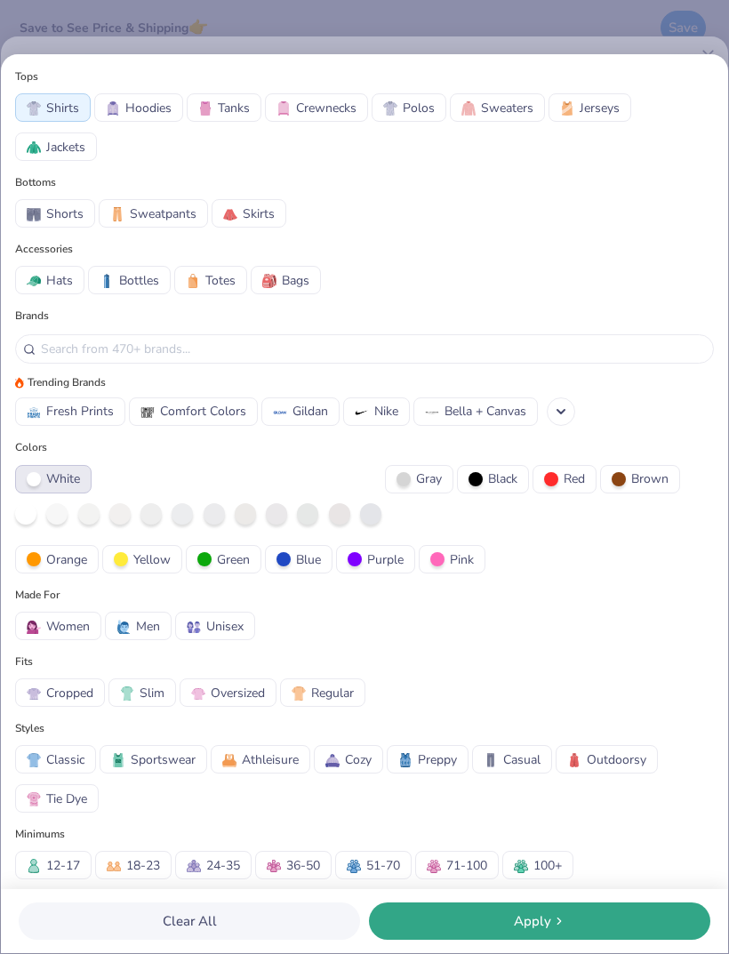
click at [514, 924] on span "Apply" at bounding box center [532, 921] width 37 height 20
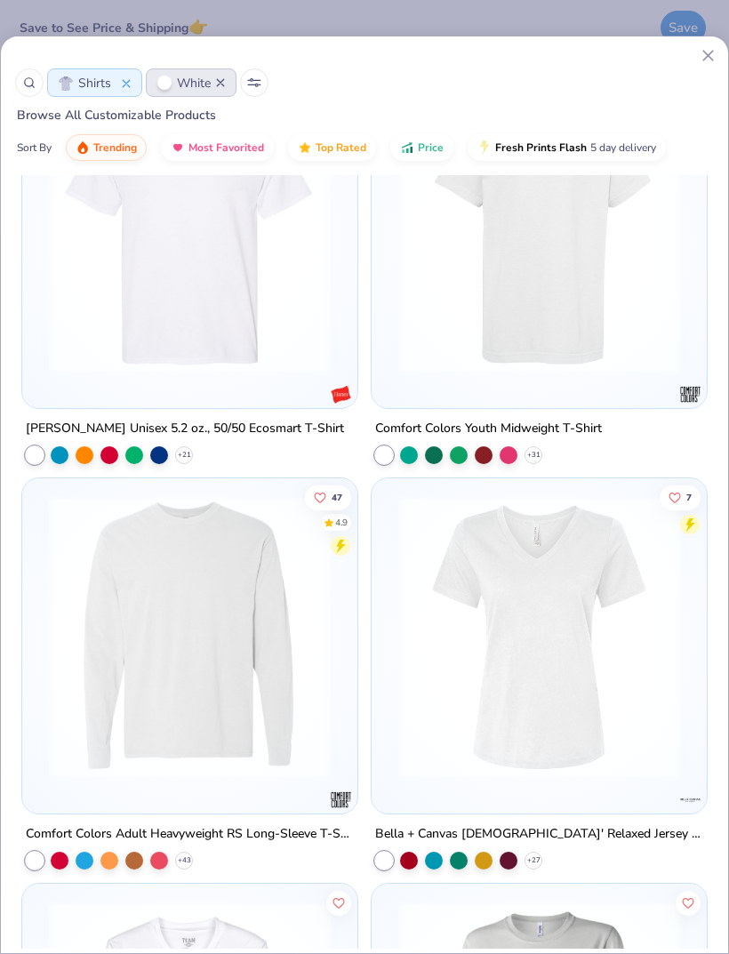
scroll to position [7815, 0]
click at [490, 554] on img at bounding box center [539, 638] width 300 height 282
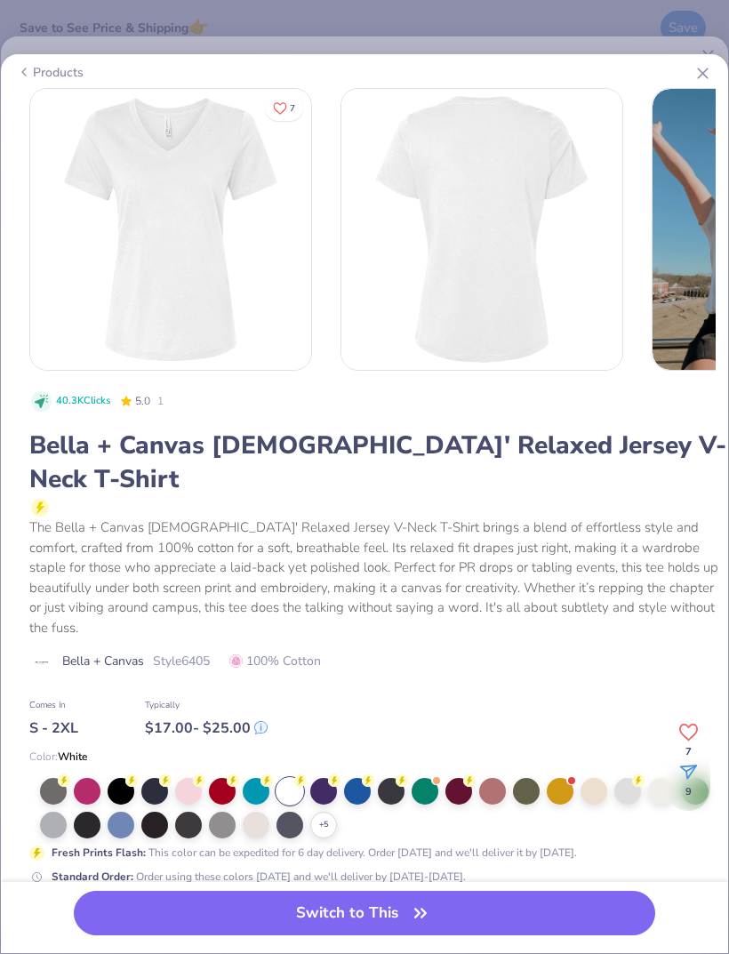
click at [359, 912] on button "Switch to This" at bounding box center [365, 913] width 582 height 44
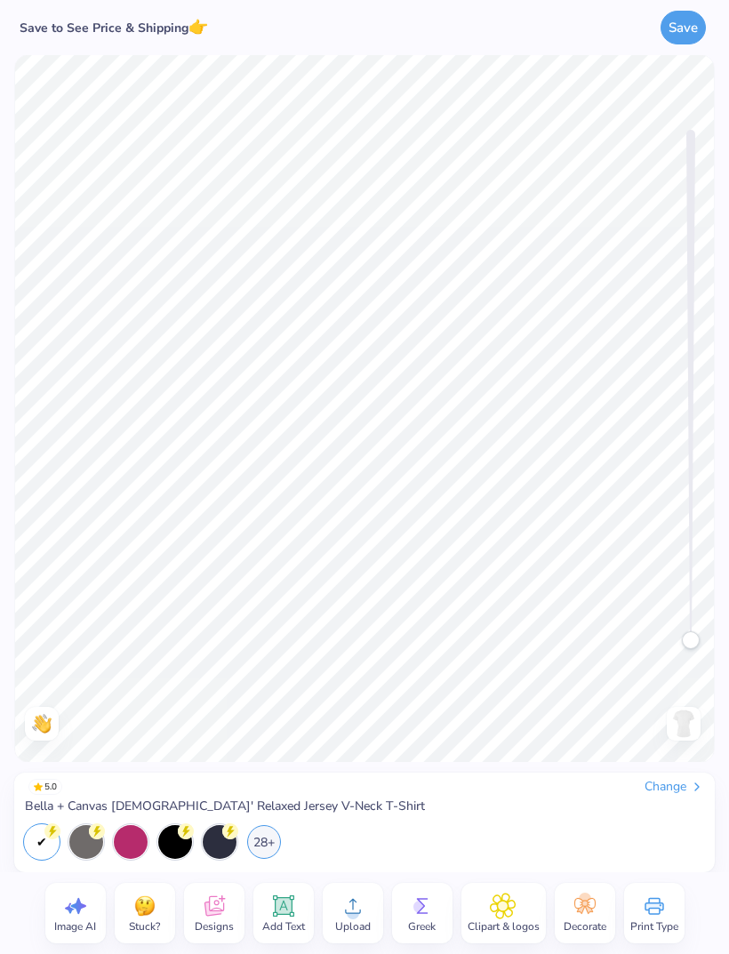
click at [354, 910] on circle at bounding box center [353, 913] width 12 height 12
